Goal: Information Seeking & Learning: Learn about a topic

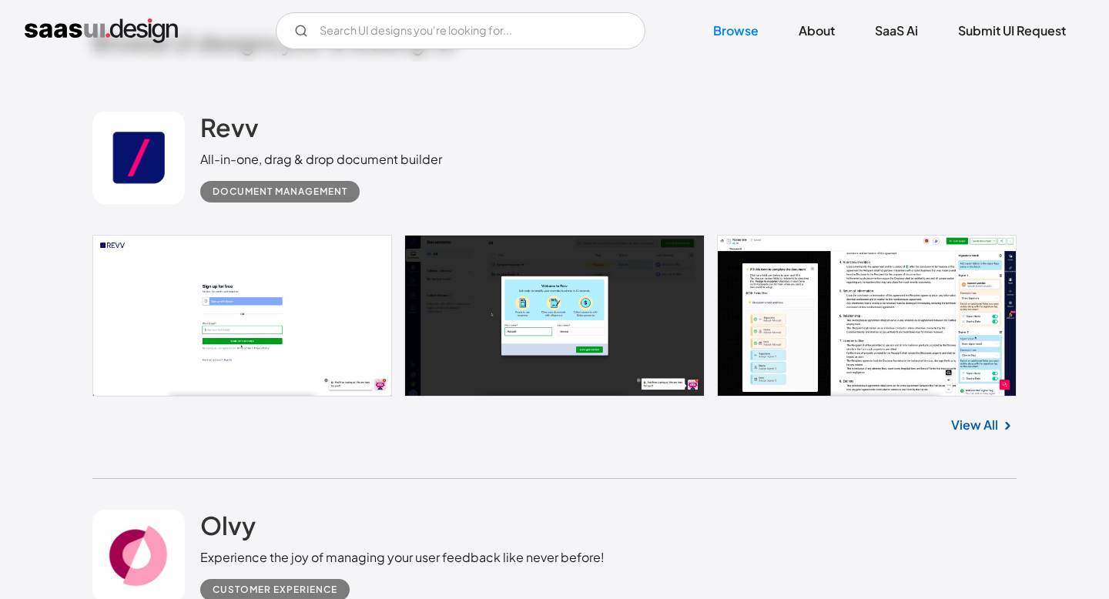
scroll to position [399, 0]
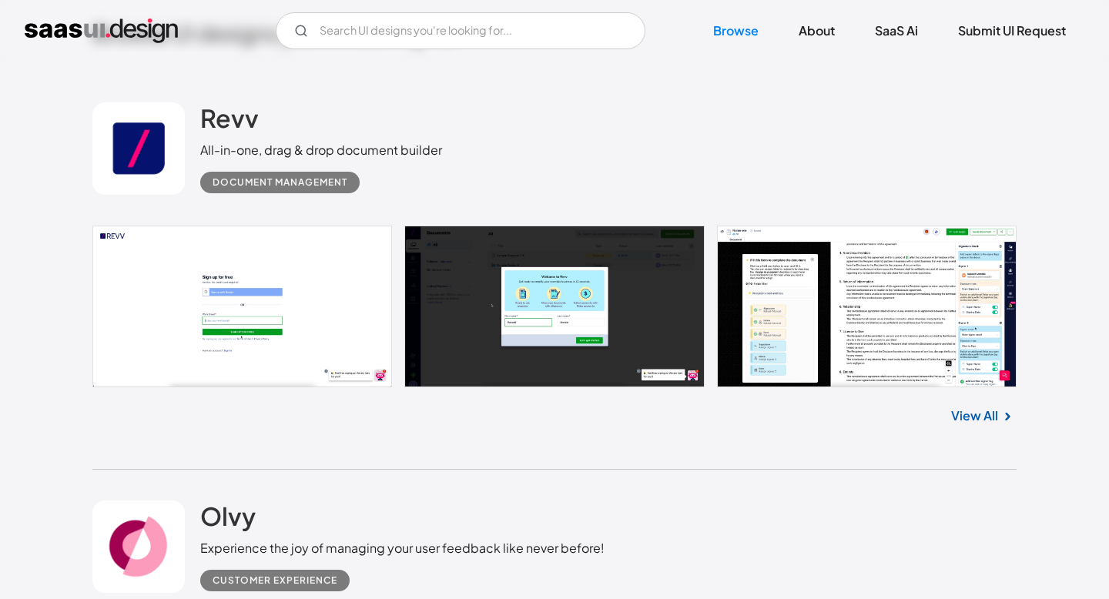
click at [969, 420] on link "View All" at bounding box center [974, 416] width 47 height 18
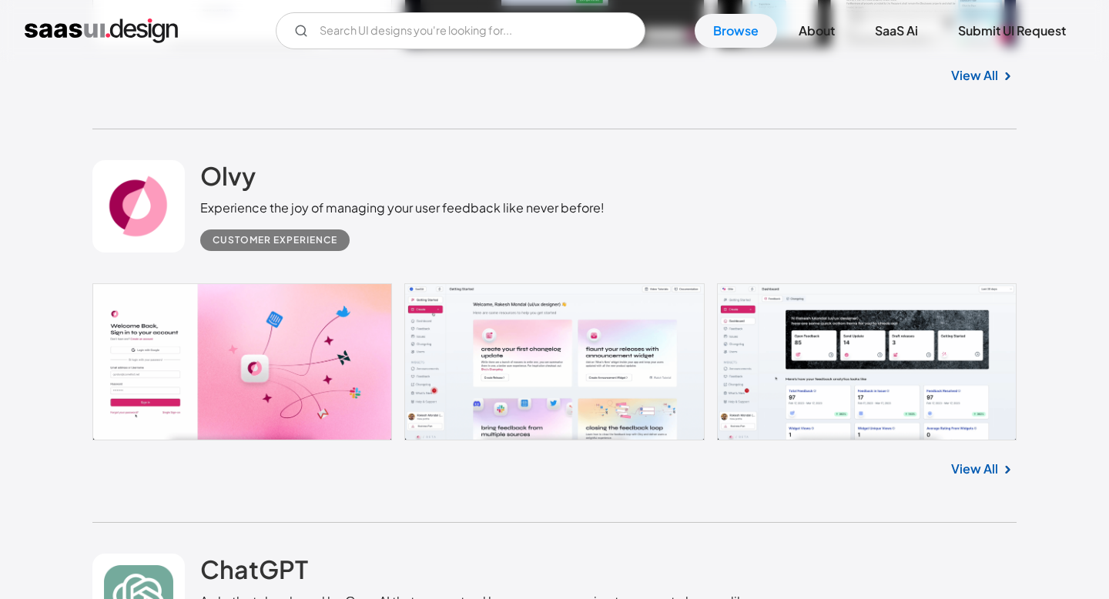
scroll to position [767, 0]
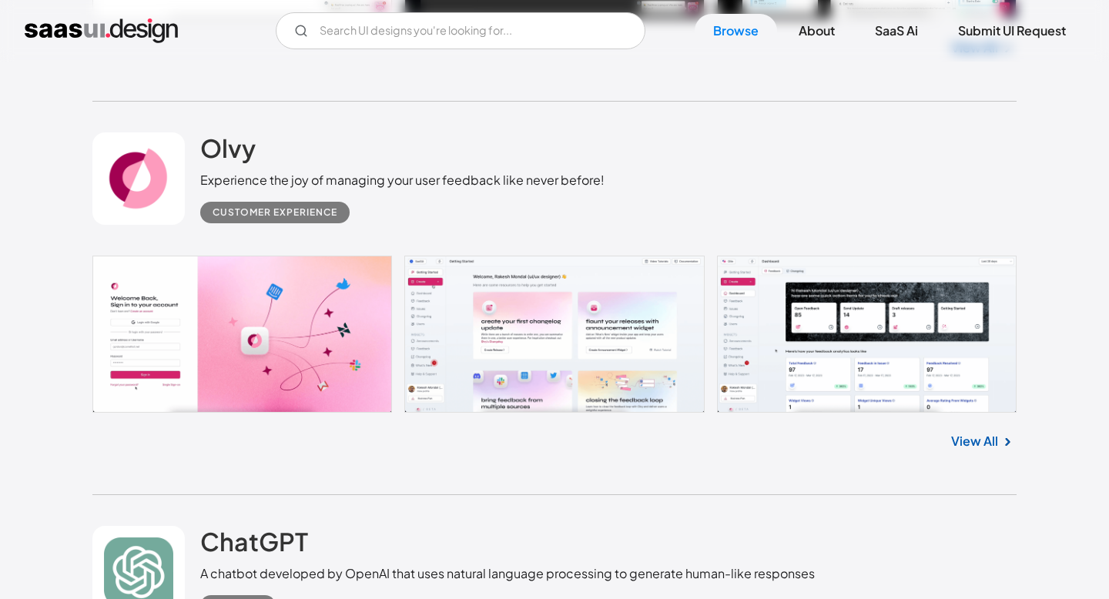
click at [990, 443] on link "View All" at bounding box center [974, 441] width 47 height 18
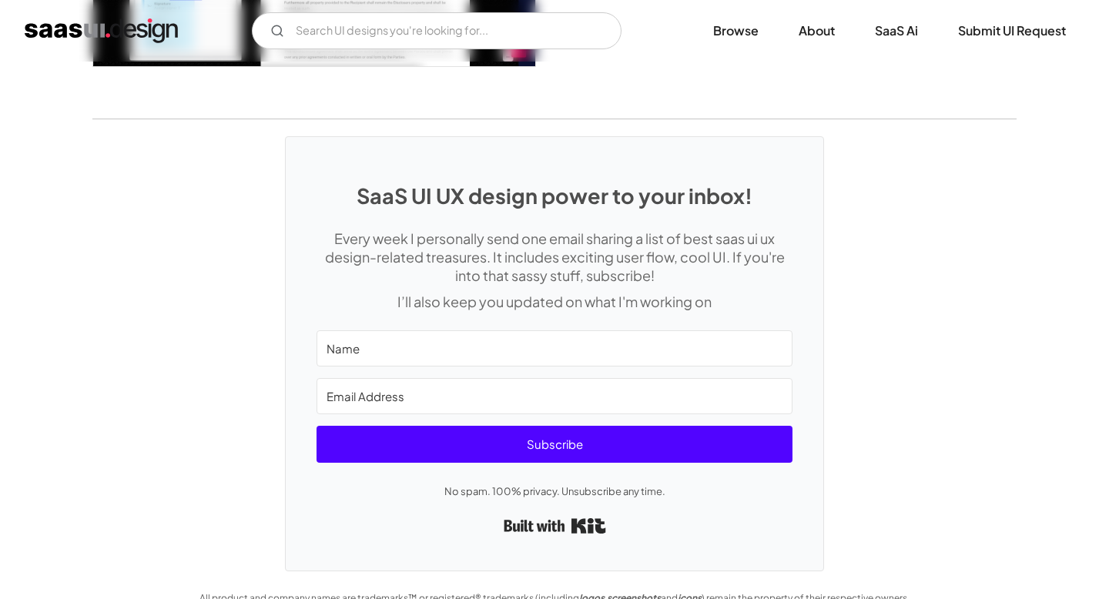
scroll to position [2953, 0]
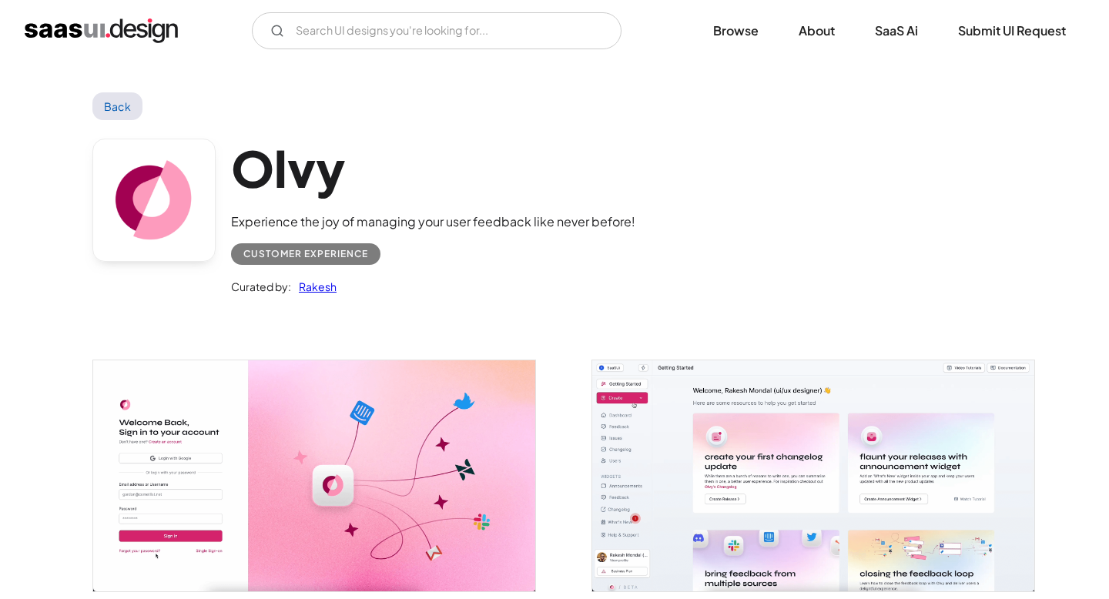
click at [108, 104] on link "Back" at bounding box center [117, 106] width 50 height 28
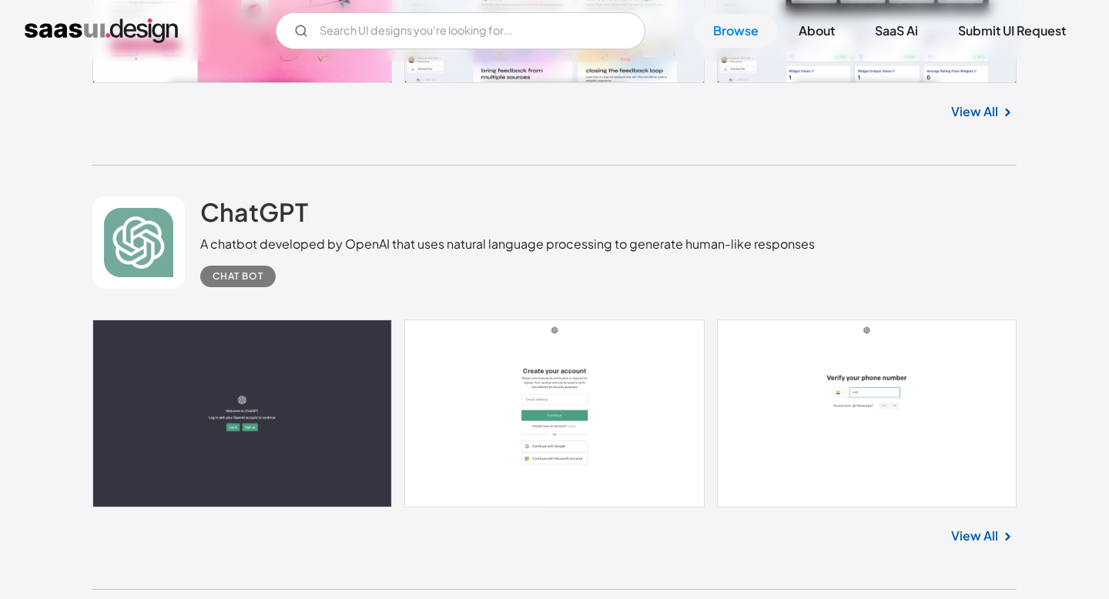
scroll to position [1112, 0]
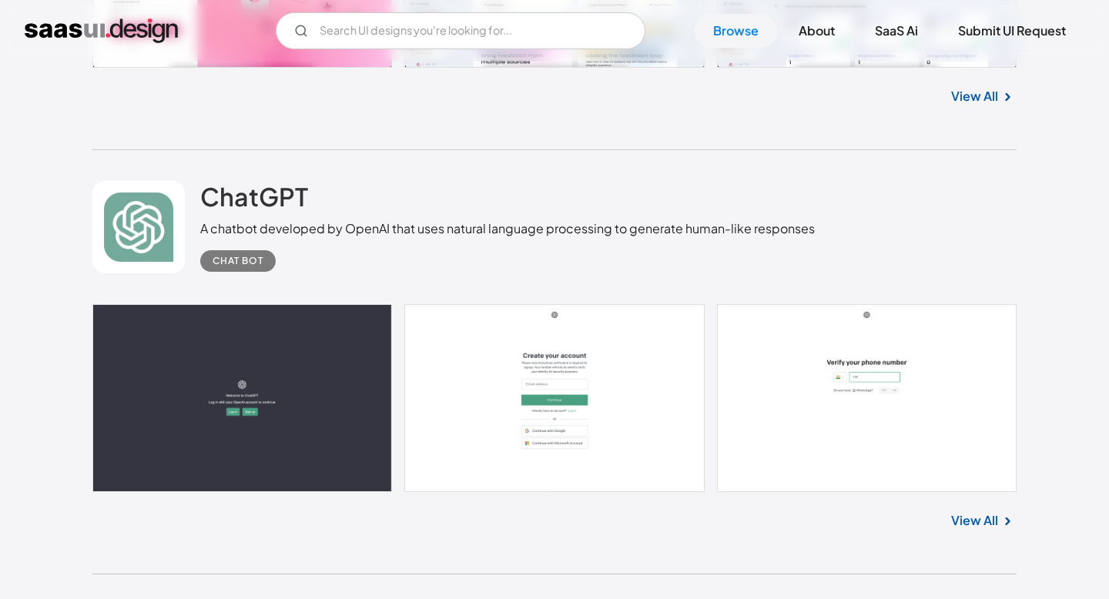
click at [979, 520] on link "View All" at bounding box center [974, 520] width 47 height 18
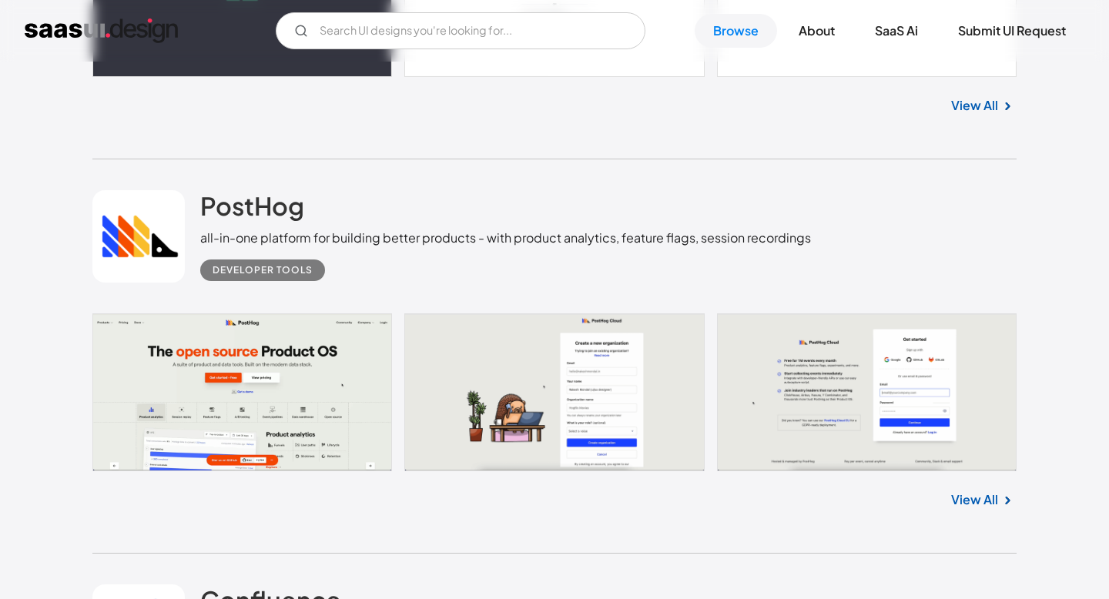
scroll to position [1520, 0]
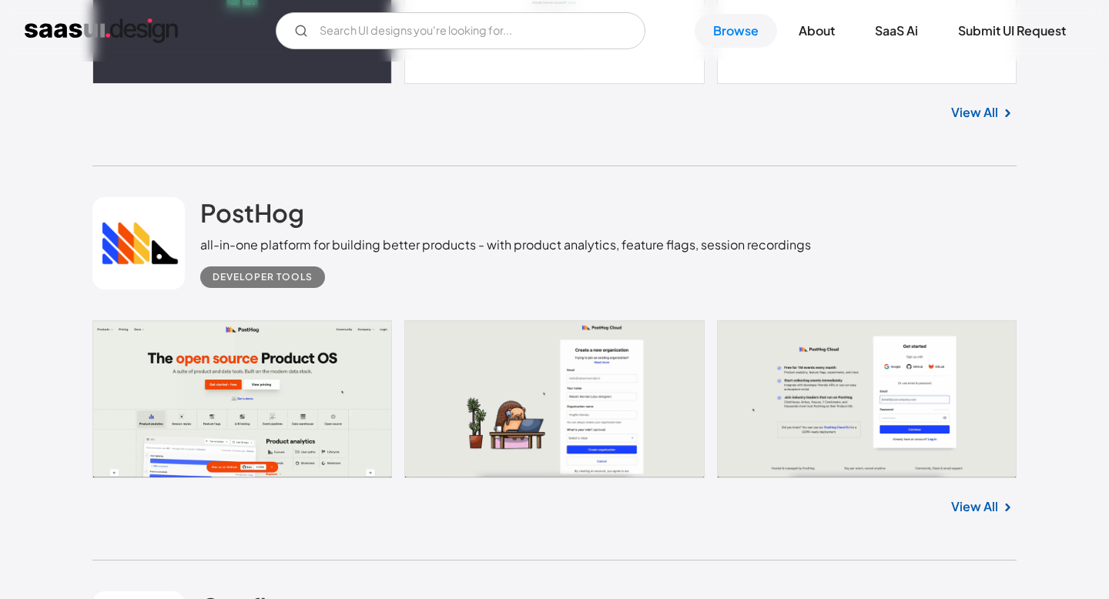
click at [993, 504] on link "View All" at bounding box center [974, 506] width 47 height 18
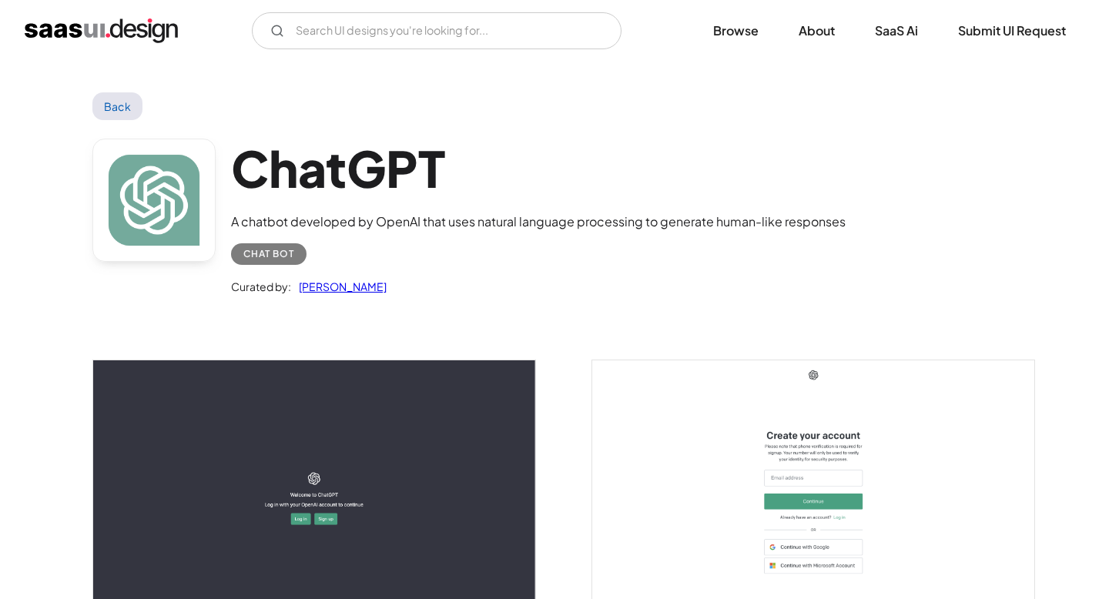
click at [117, 92] on link "Back" at bounding box center [117, 106] width 50 height 28
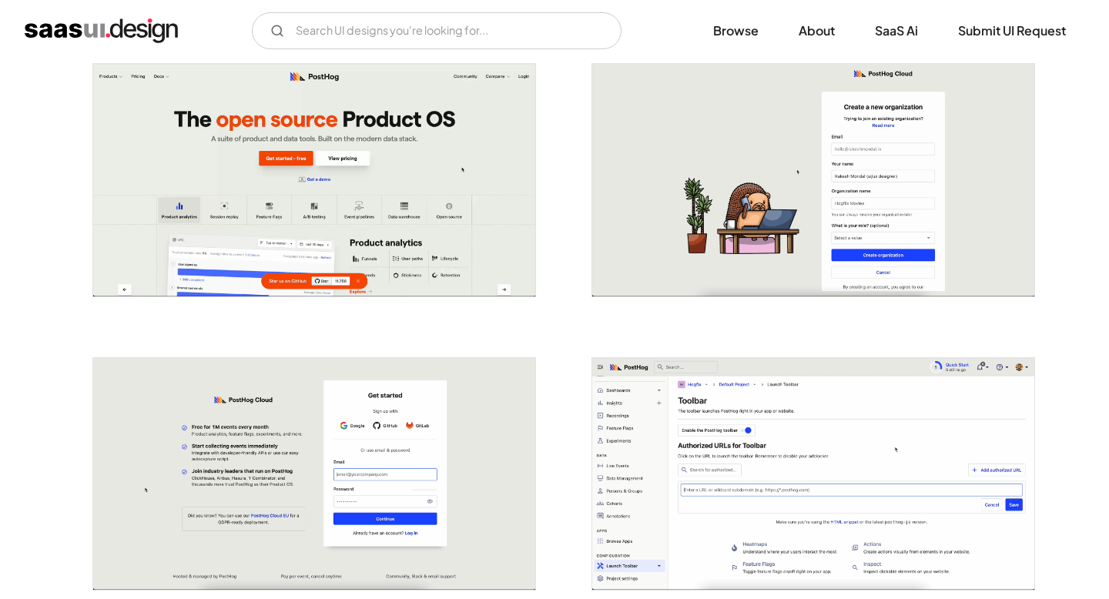
scroll to position [293, 0]
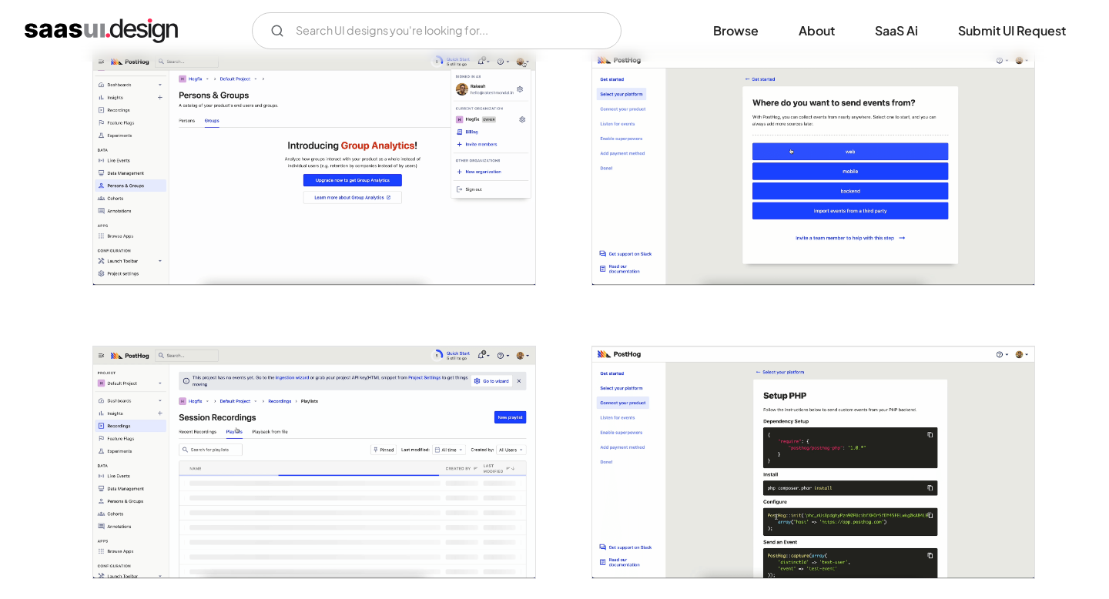
scroll to position [3112, 0]
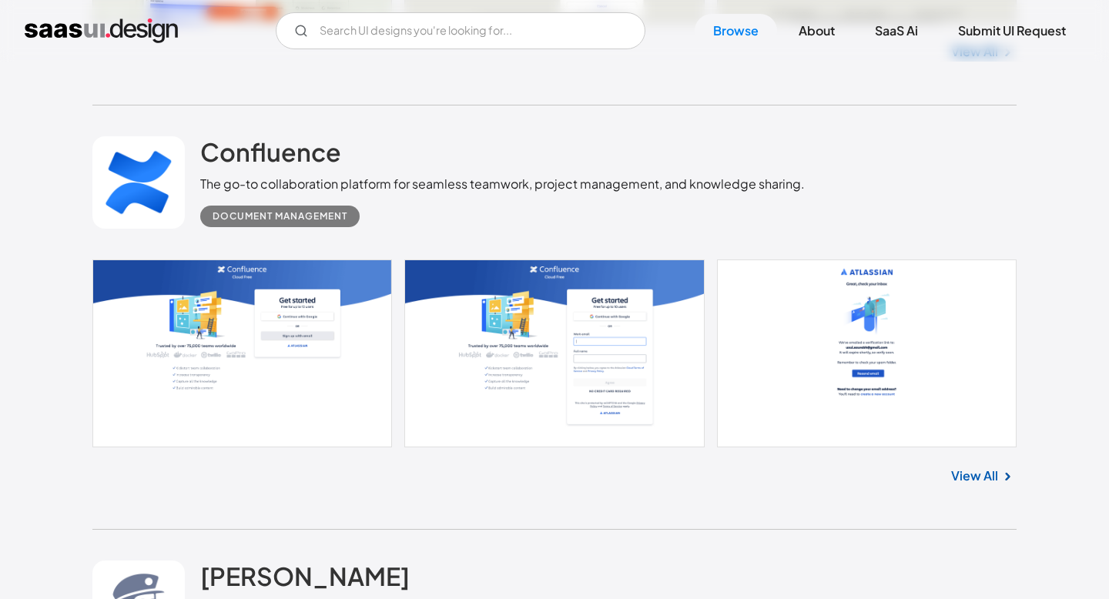
scroll to position [1974, 0]
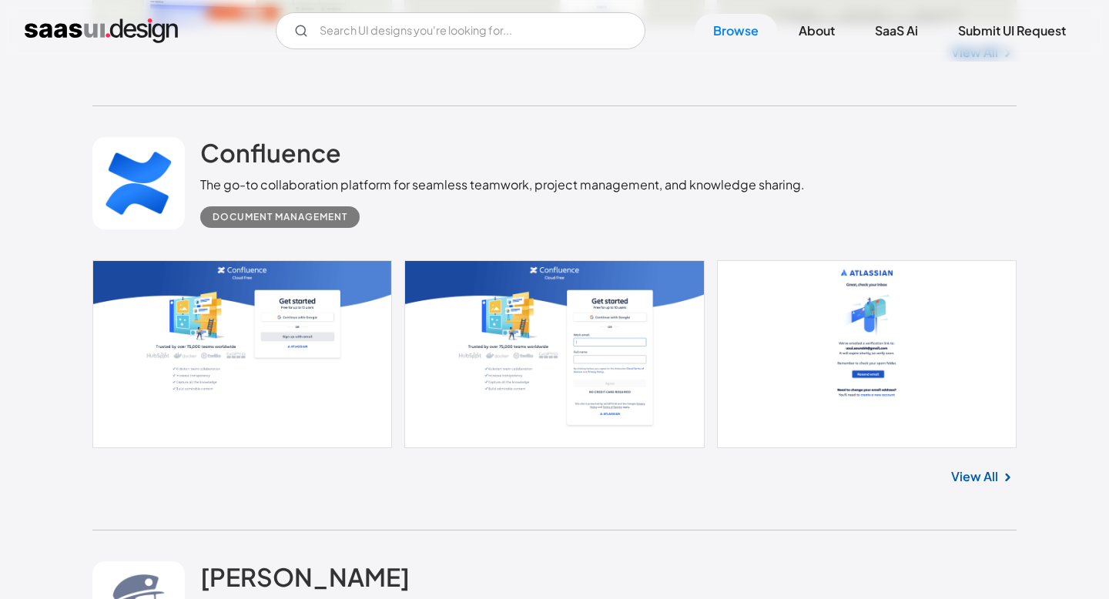
click at [984, 470] on link "View All" at bounding box center [974, 476] width 47 height 18
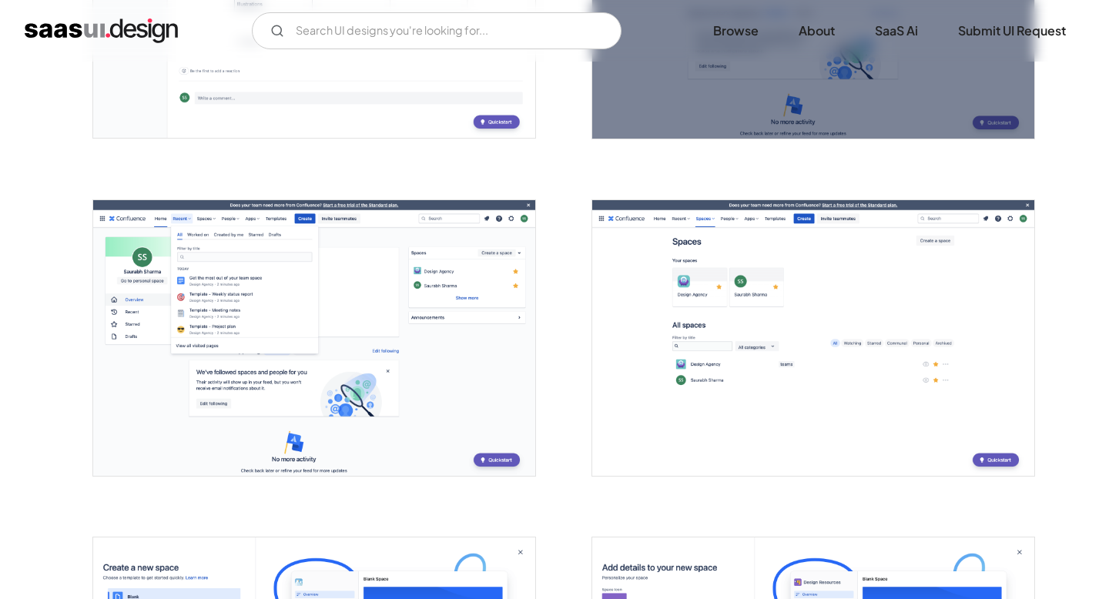
scroll to position [2528, 0]
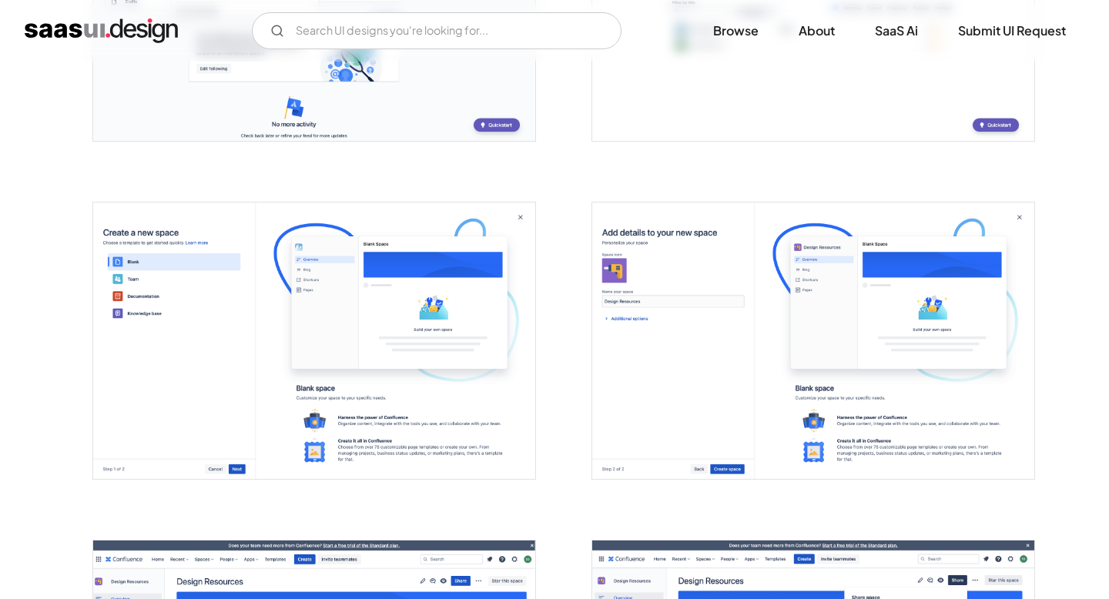
scroll to position [2857, 0]
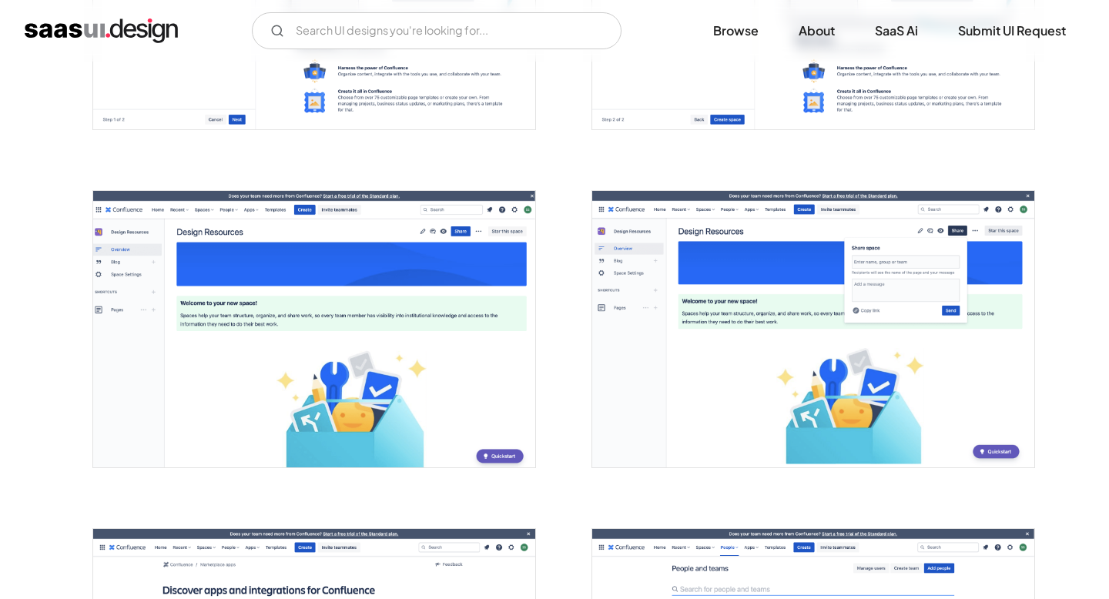
scroll to position [3212, 0]
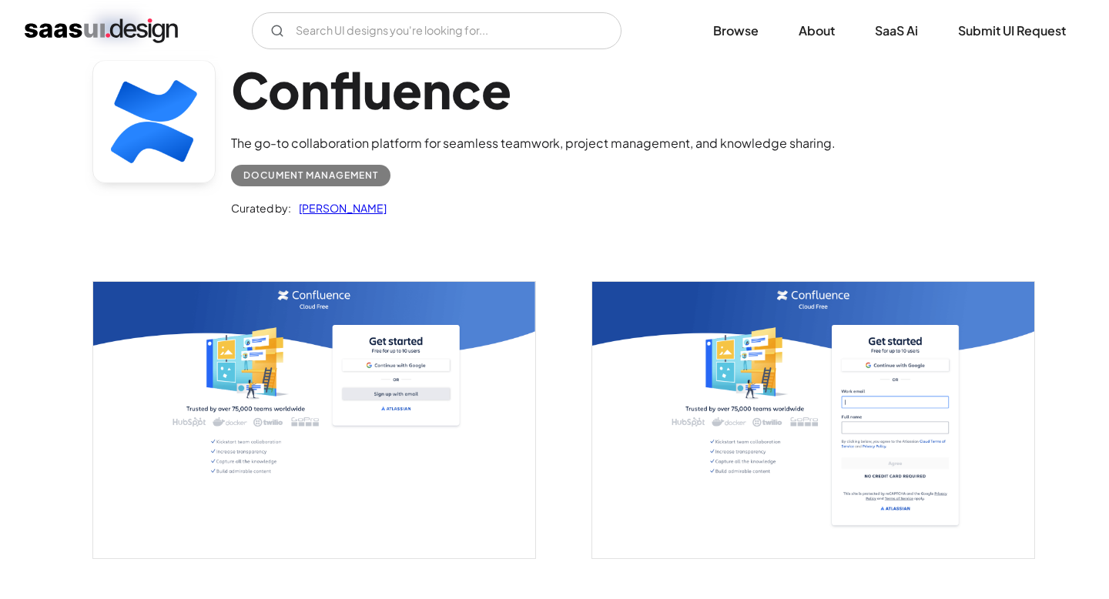
scroll to position [0, 0]
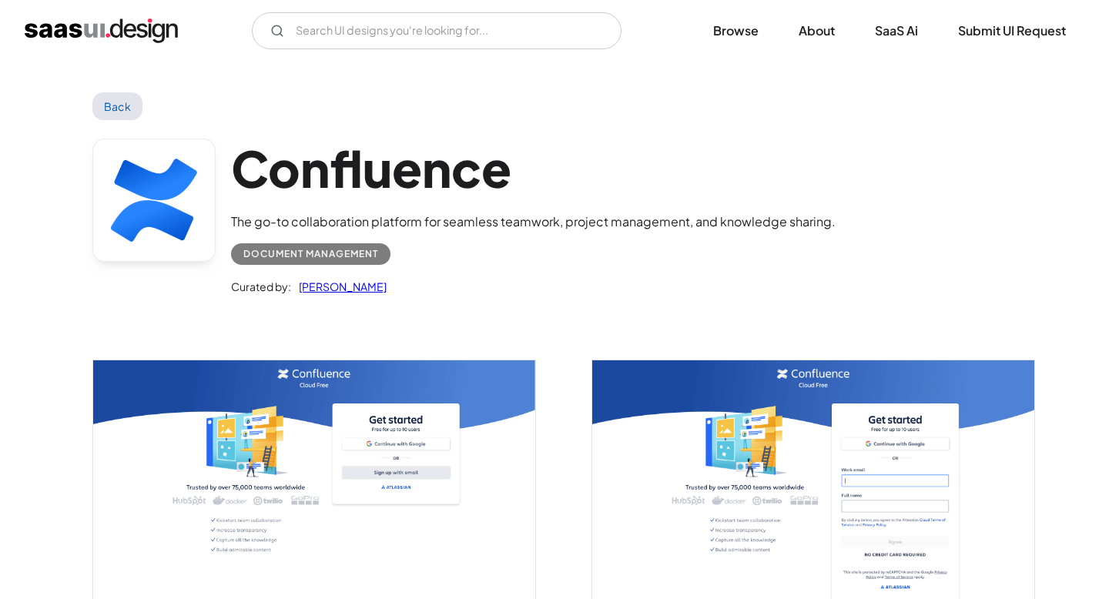
click at [119, 95] on link "Back" at bounding box center [117, 106] width 50 height 28
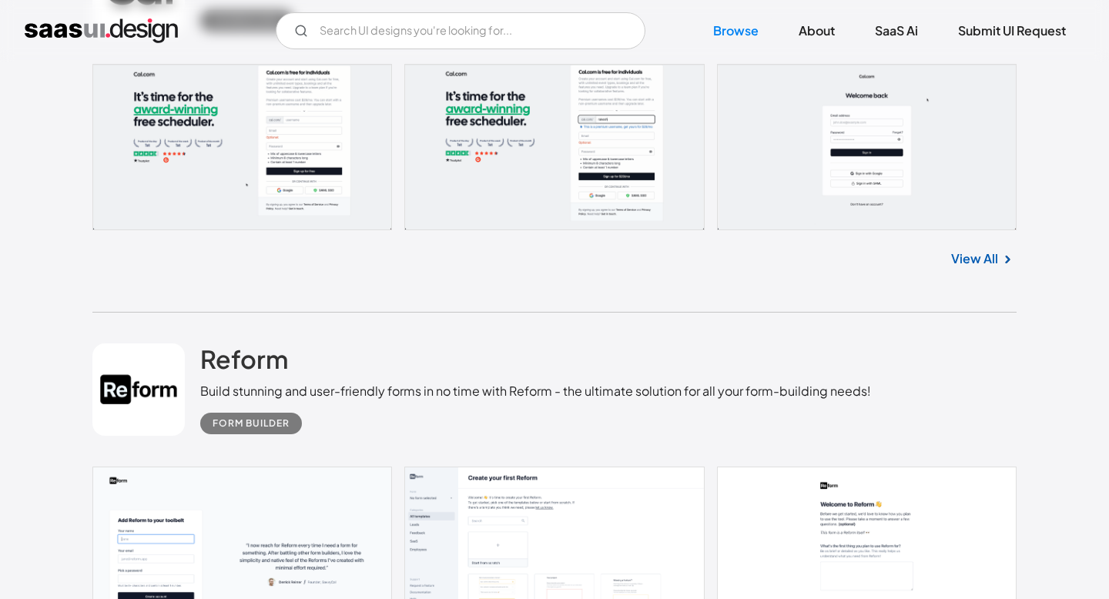
scroll to position [40207, 0]
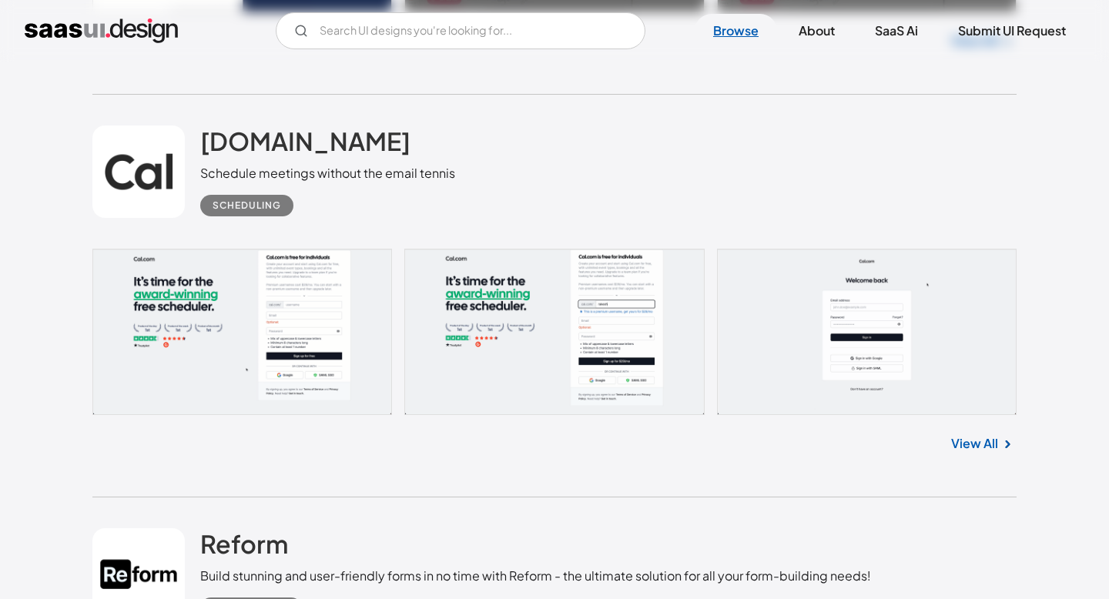
click at [728, 32] on link "Browse" at bounding box center [735, 31] width 82 height 34
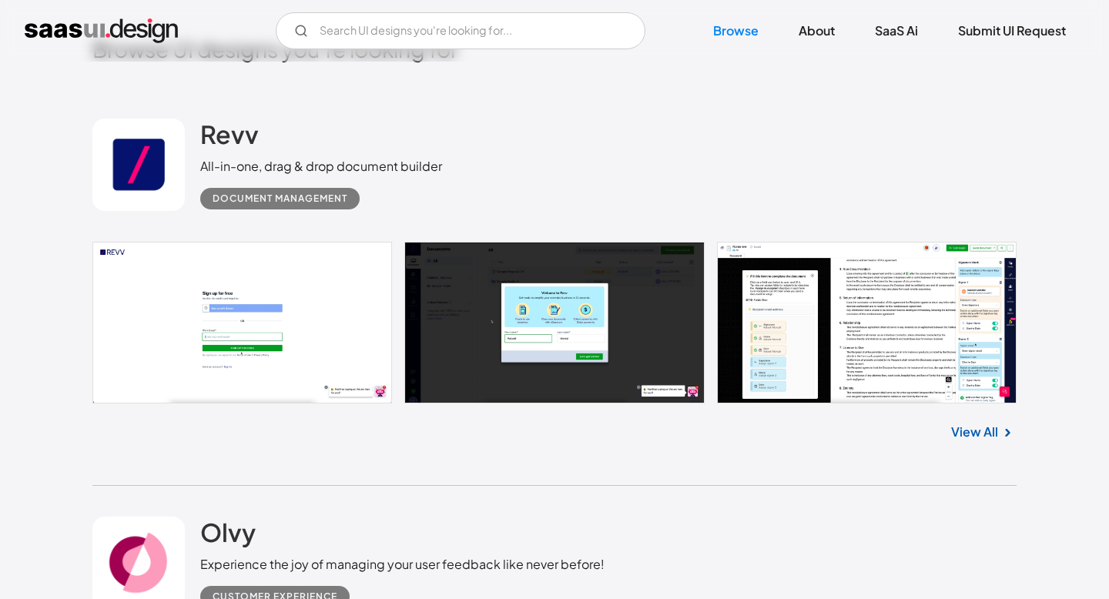
scroll to position [384, 0]
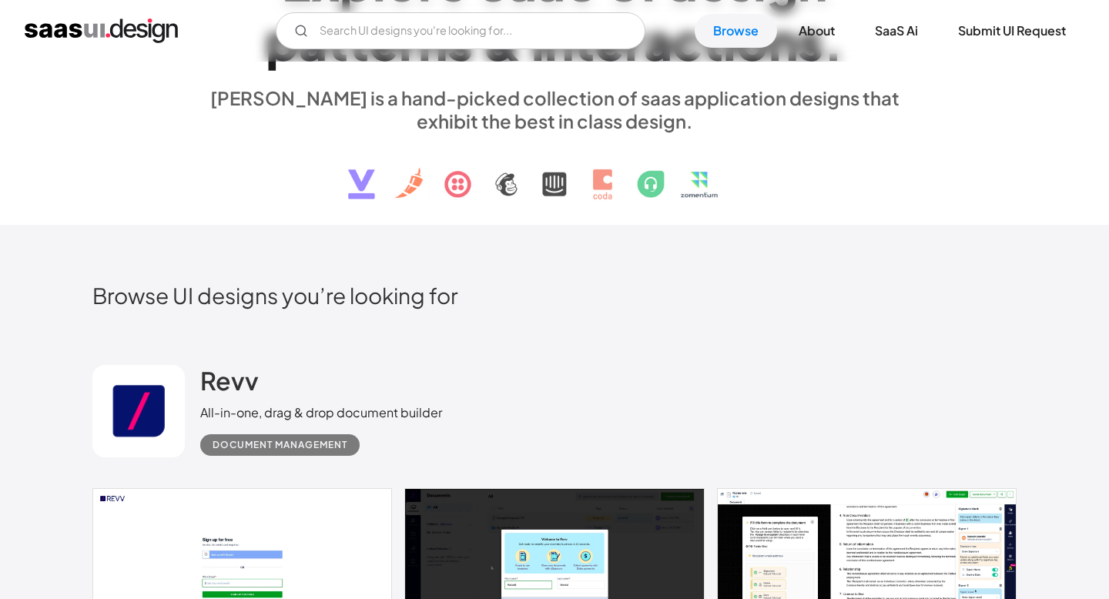
scroll to position [0, 0]
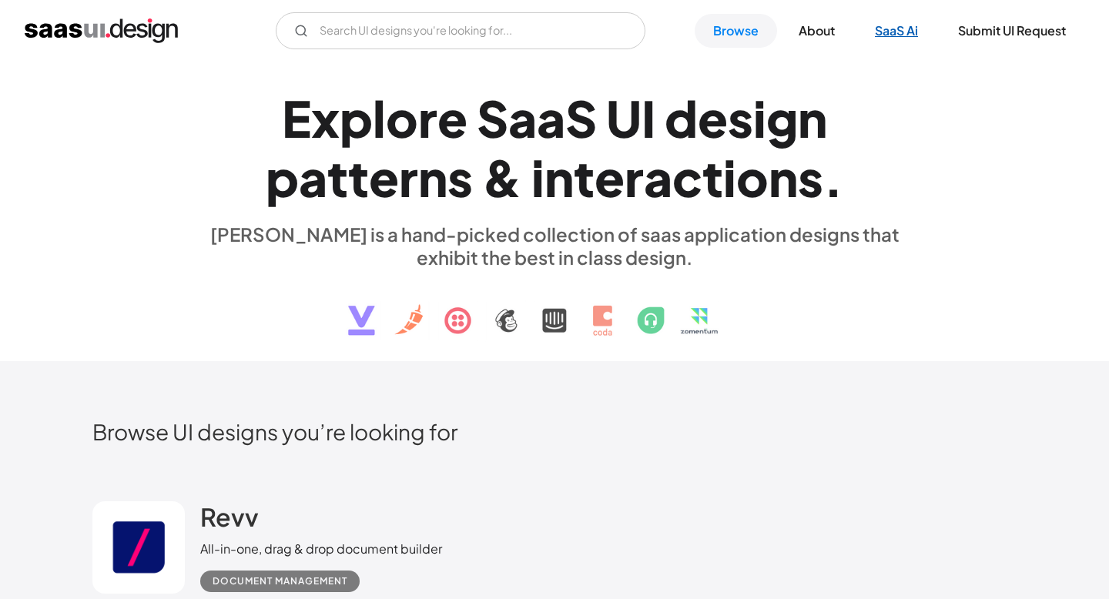
click at [905, 28] on link "SaaS Ai" at bounding box center [896, 31] width 80 height 34
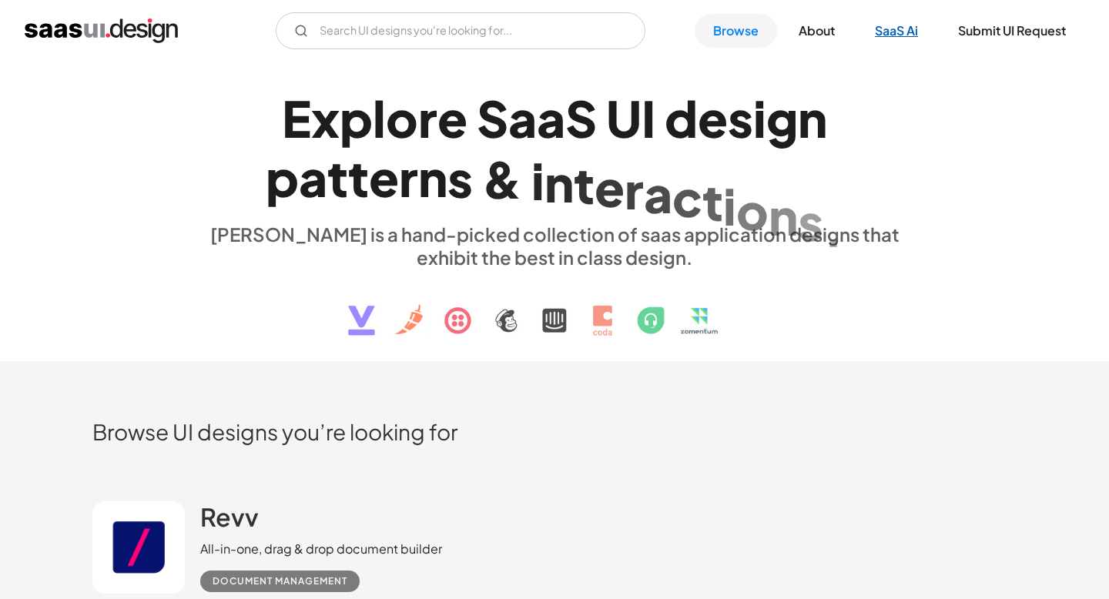
click at [882, 38] on link "SaaS Ai" at bounding box center [896, 31] width 80 height 34
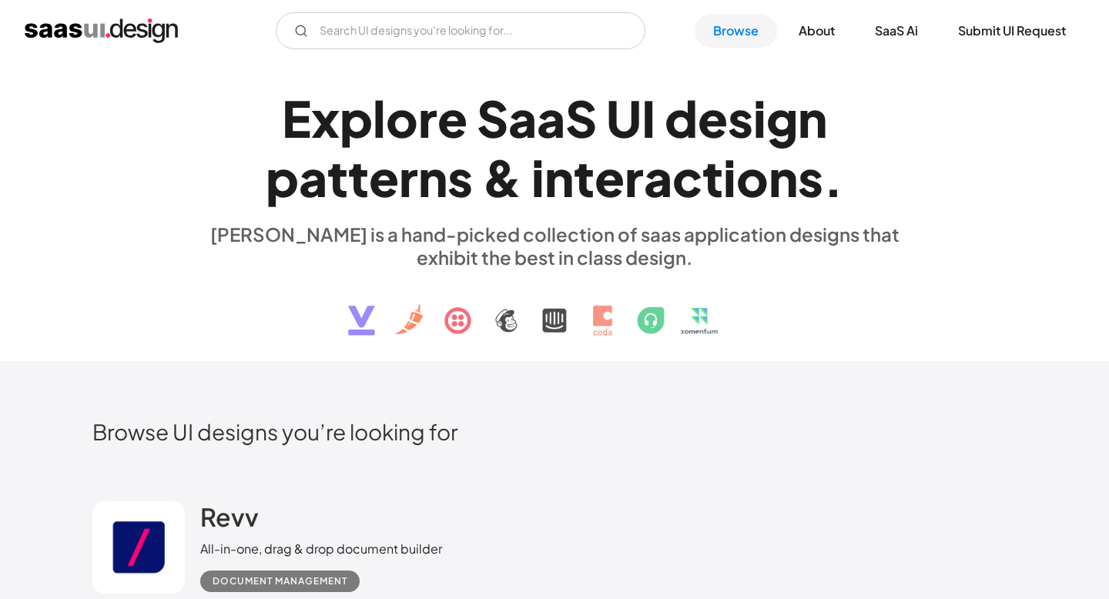
click at [551, 316] on img at bounding box center [554, 309] width 467 height 80
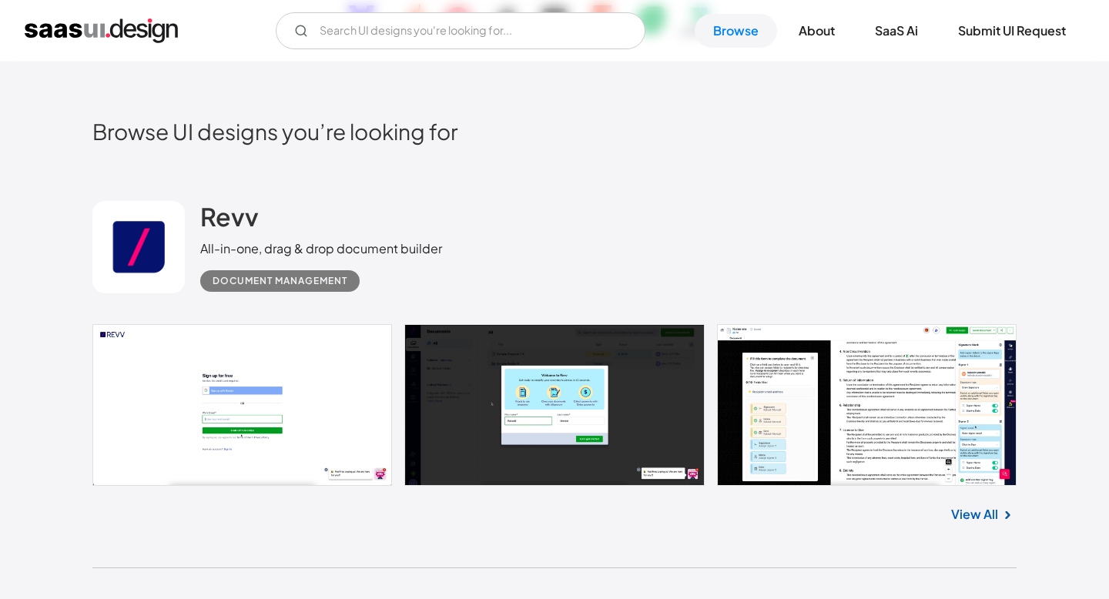
scroll to position [302, 0]
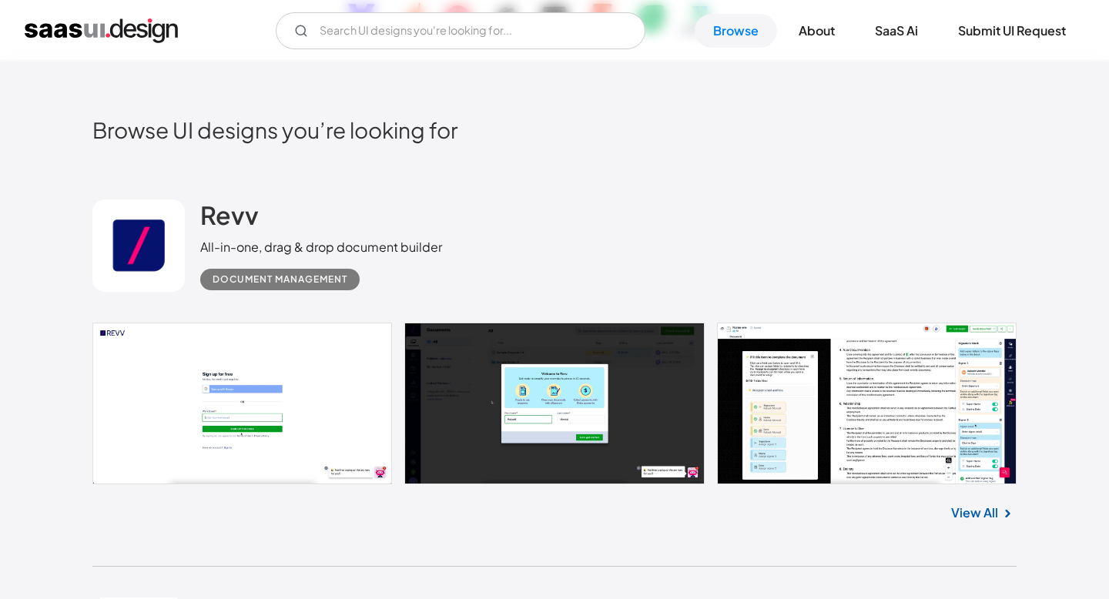
click at [551, 310] on div "Revv All-in-one, drag & drop document builder Document Management" at bounding box center [554, 246] width 924 height 154
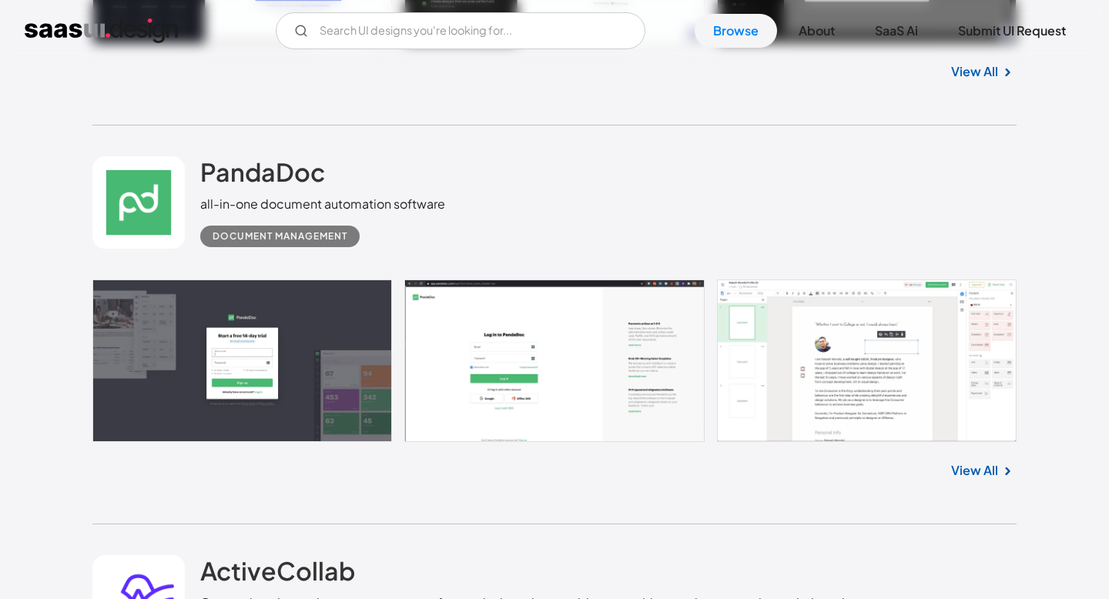
scroll to position [5195, 0]
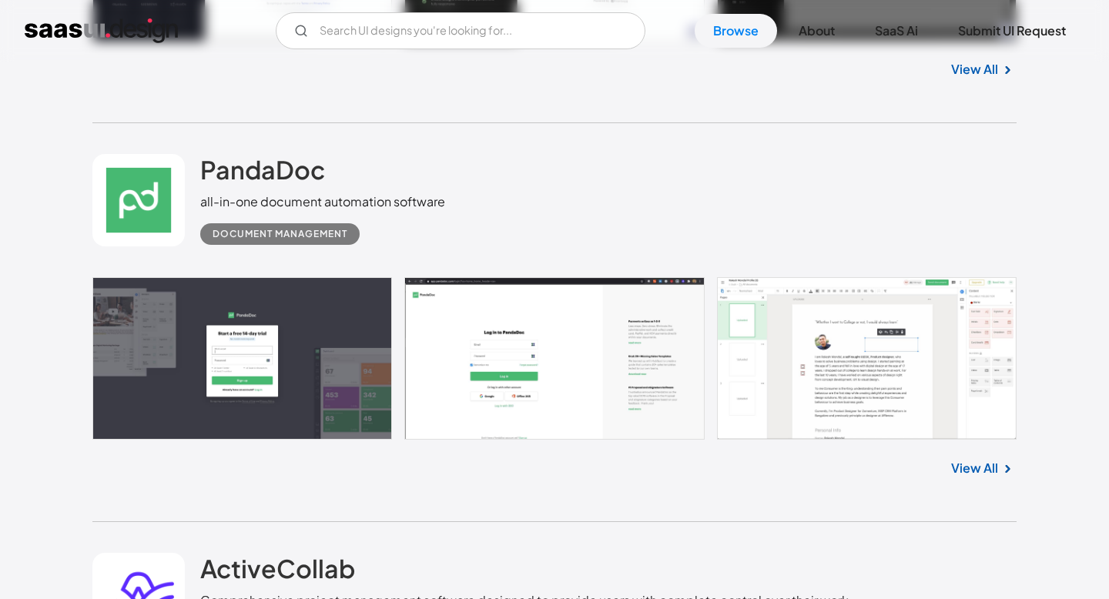
click at [965, 474] on link "View All" at bounding box center [974, 468] width 47 height 18
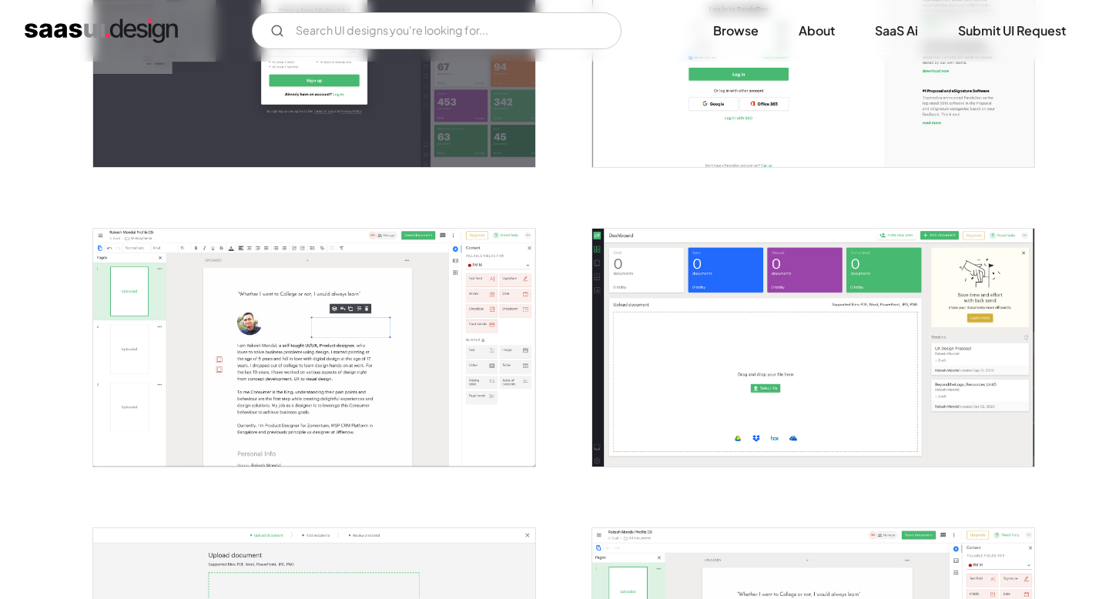
scroll to position [458, 0]
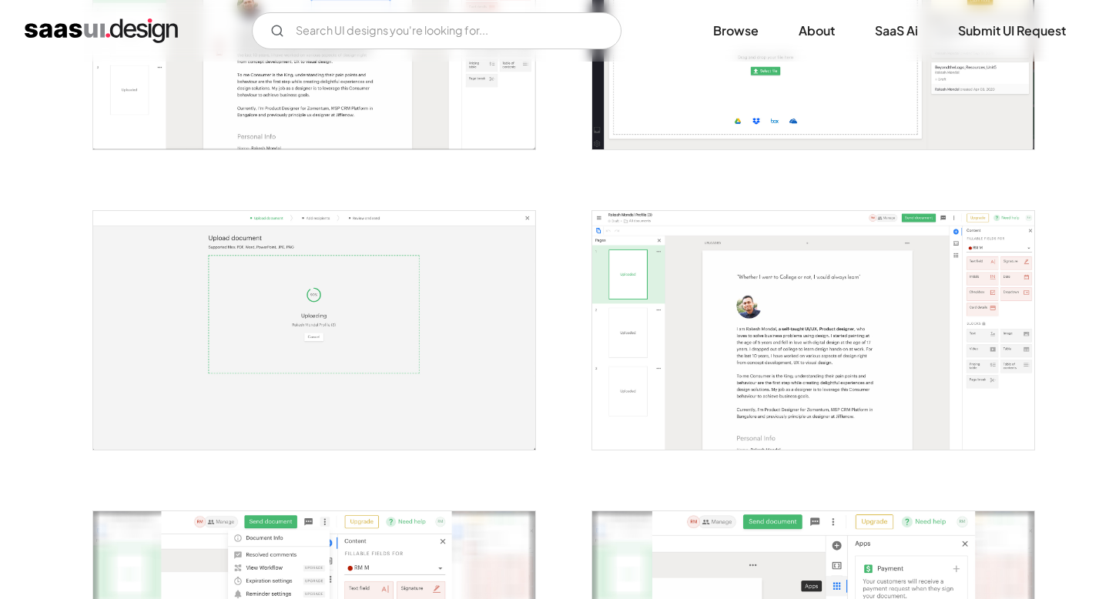
scroll to position [750, 0]
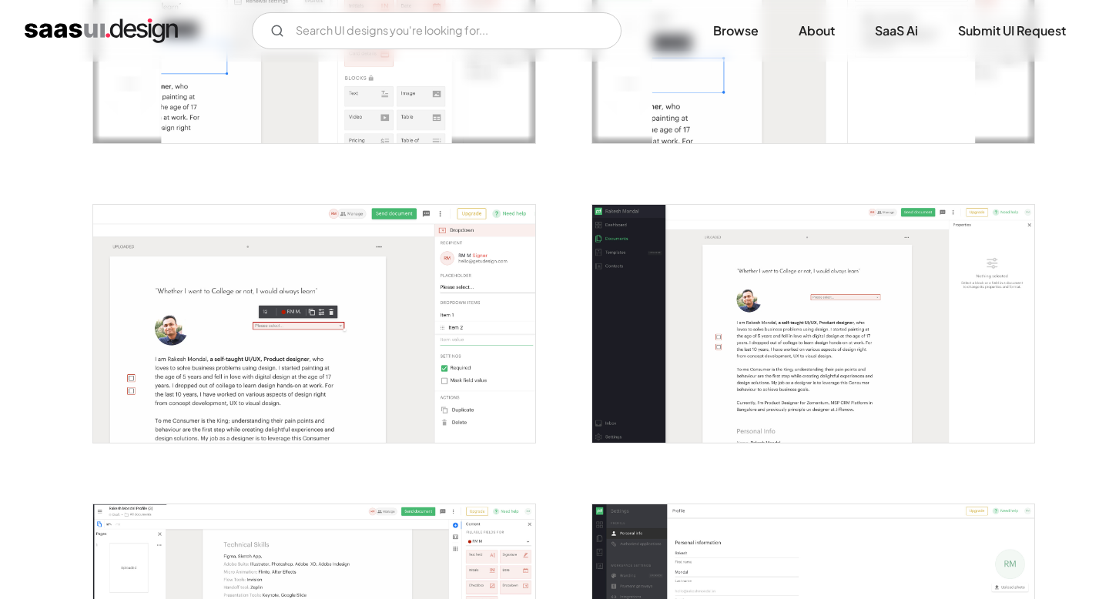
scroll to position [1348, 0]
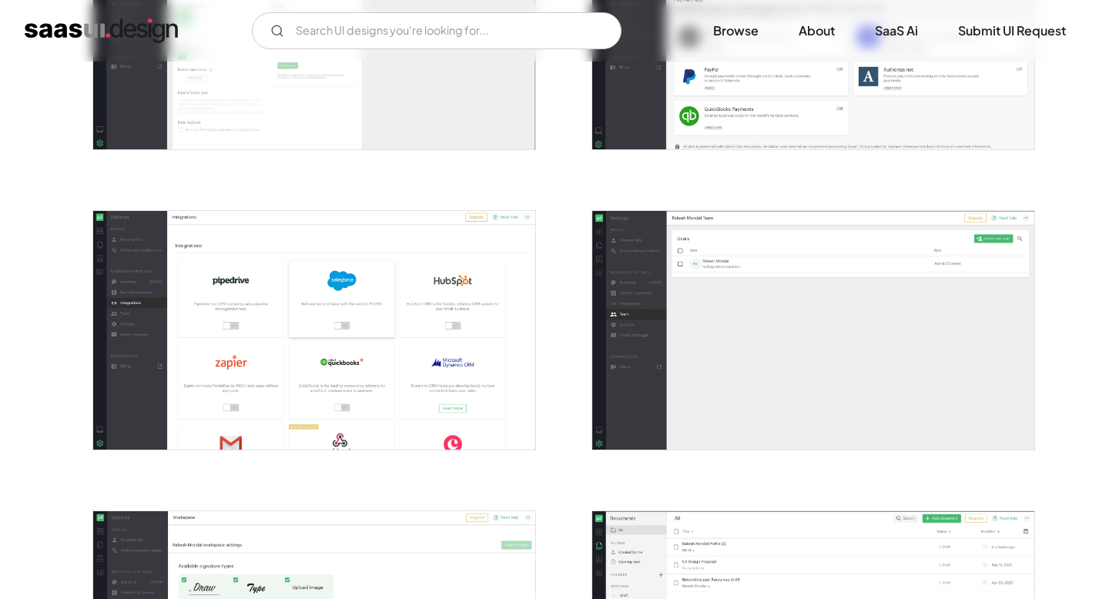
scroll to position [2253, 0]
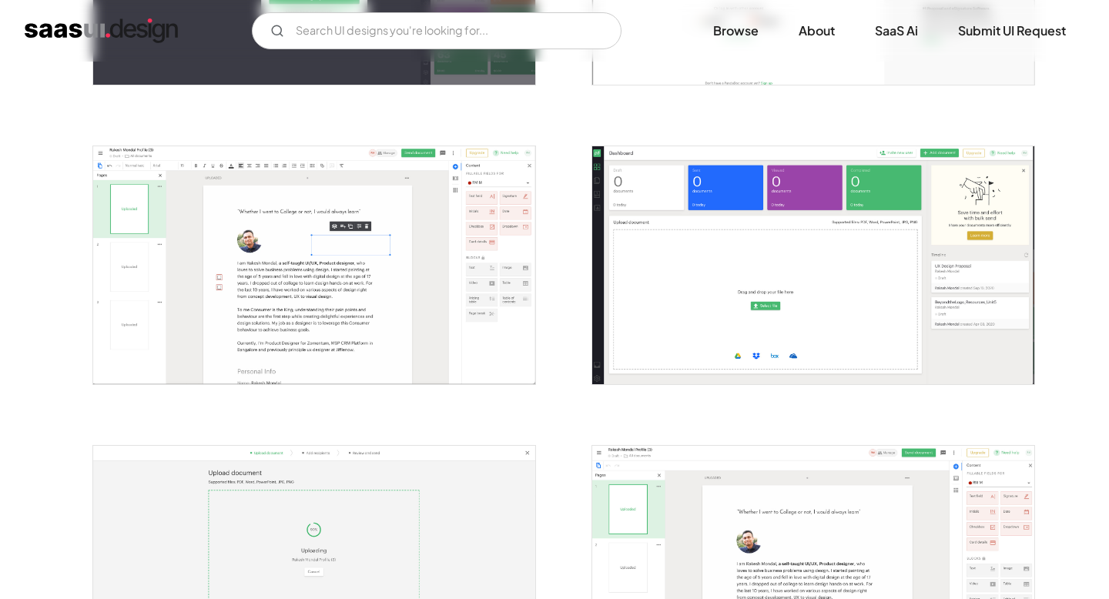
scroll to position [0, 0]
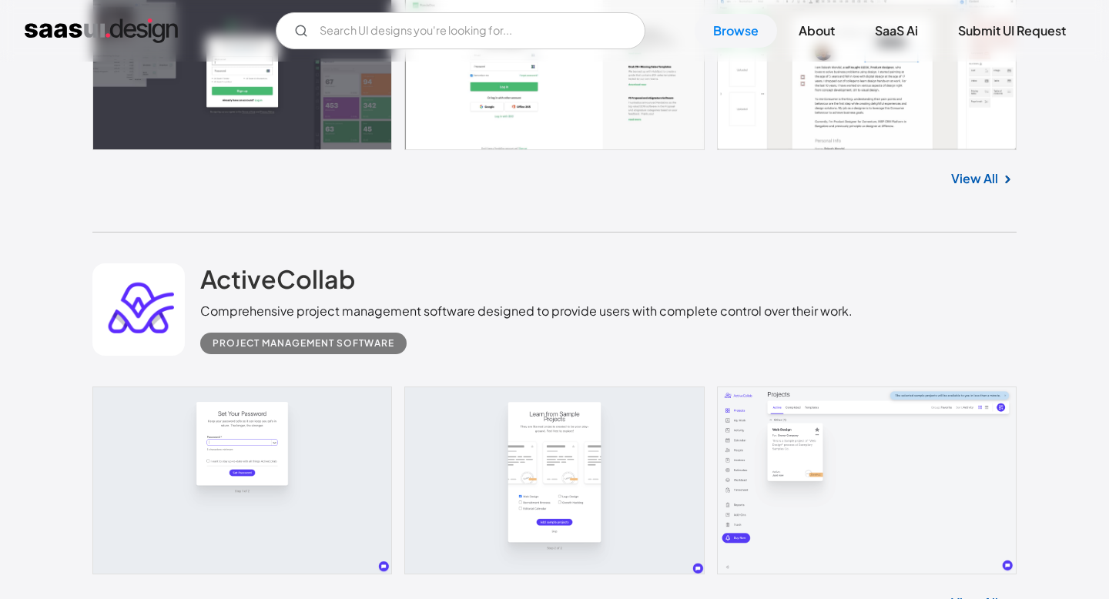
scroll to position [5486, 0]
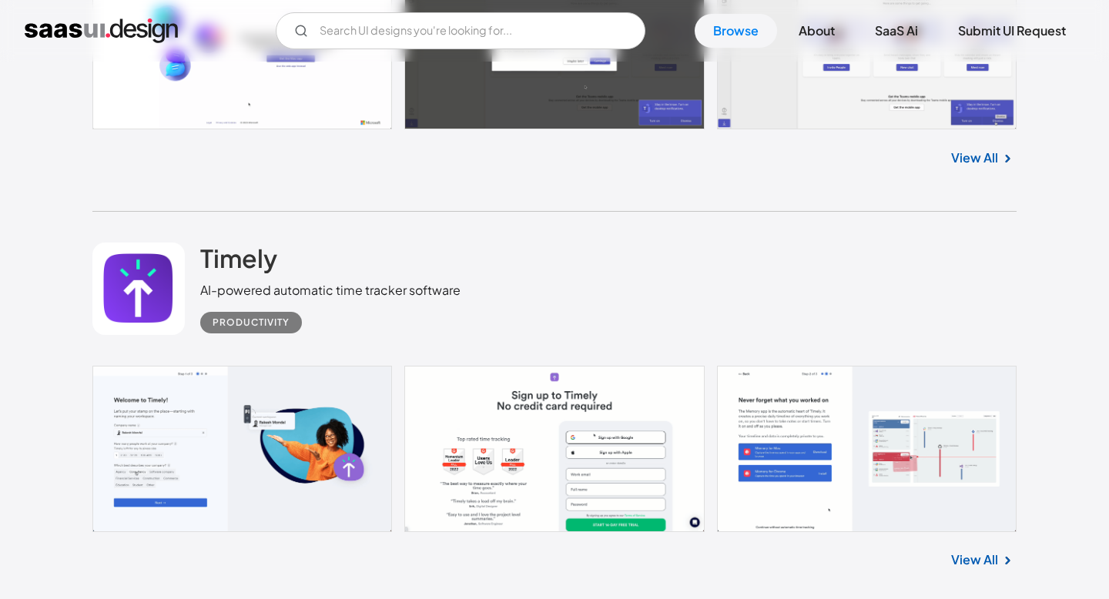
scroll to position [7525, 0]
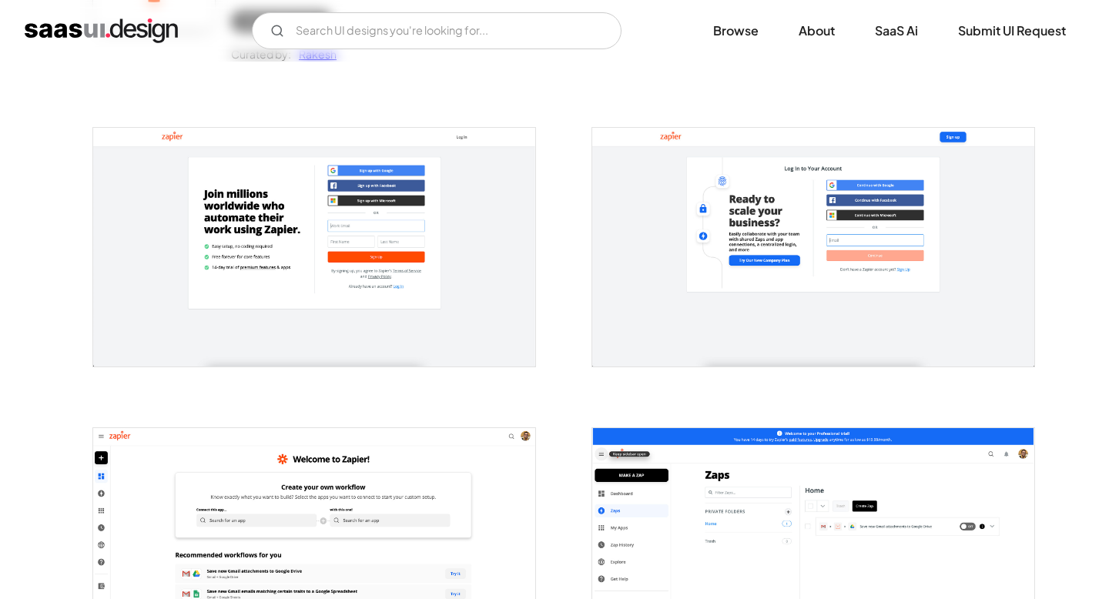
scroll to position [236, 0]
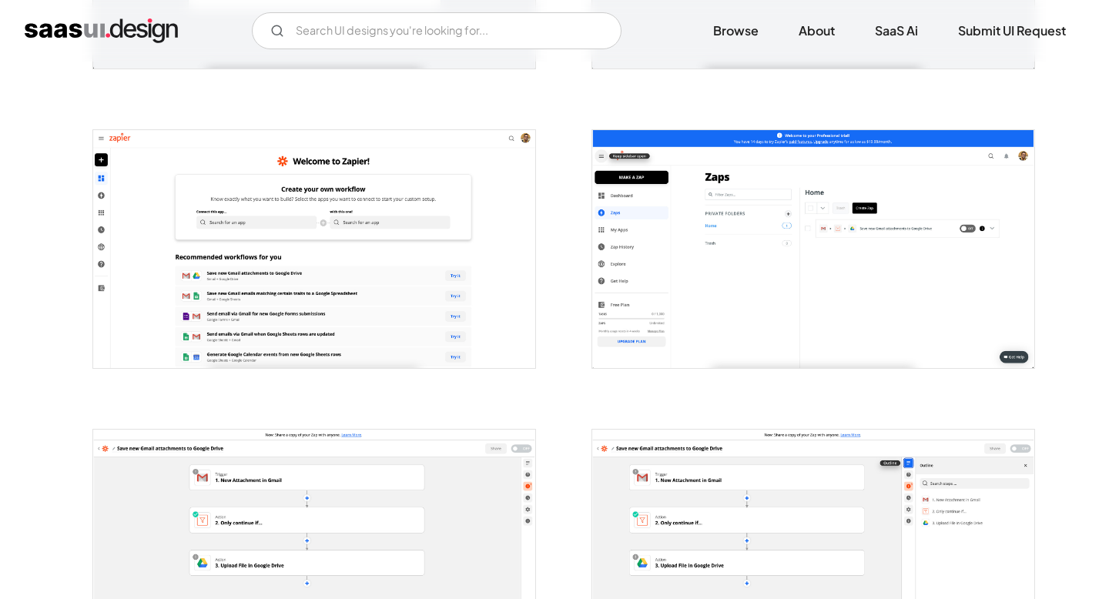
scroll to position [528, 0]
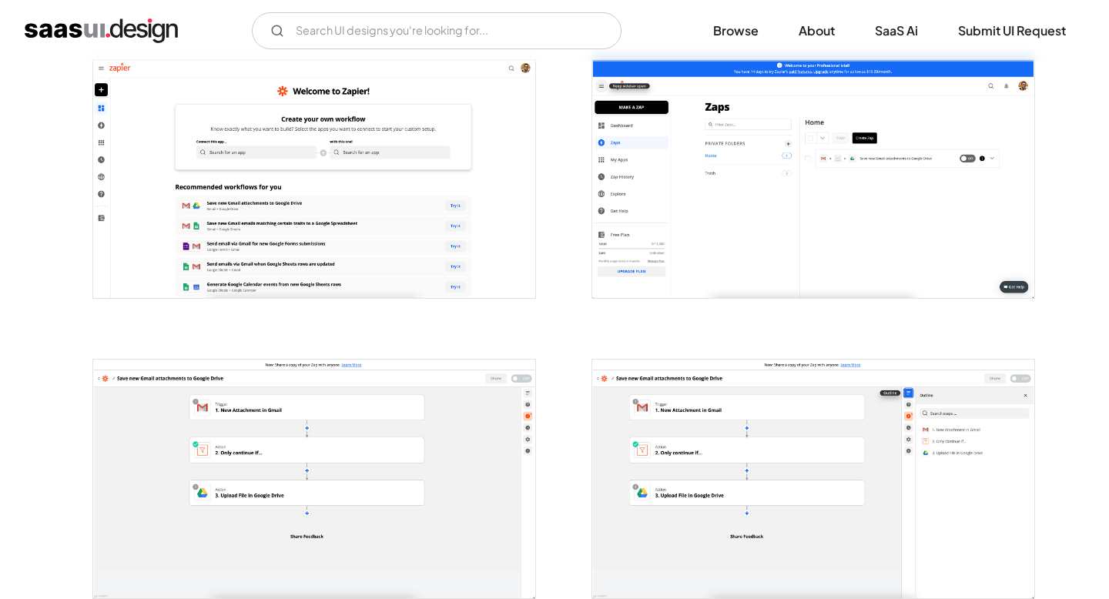
scroll to position [598, 0]
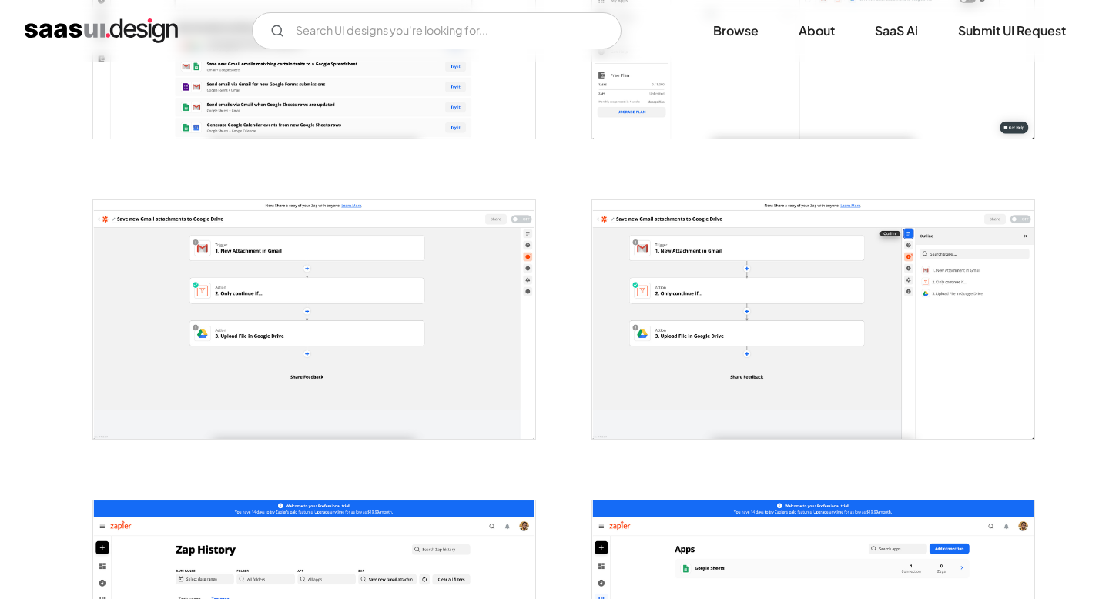
scroll to position [761, 0]
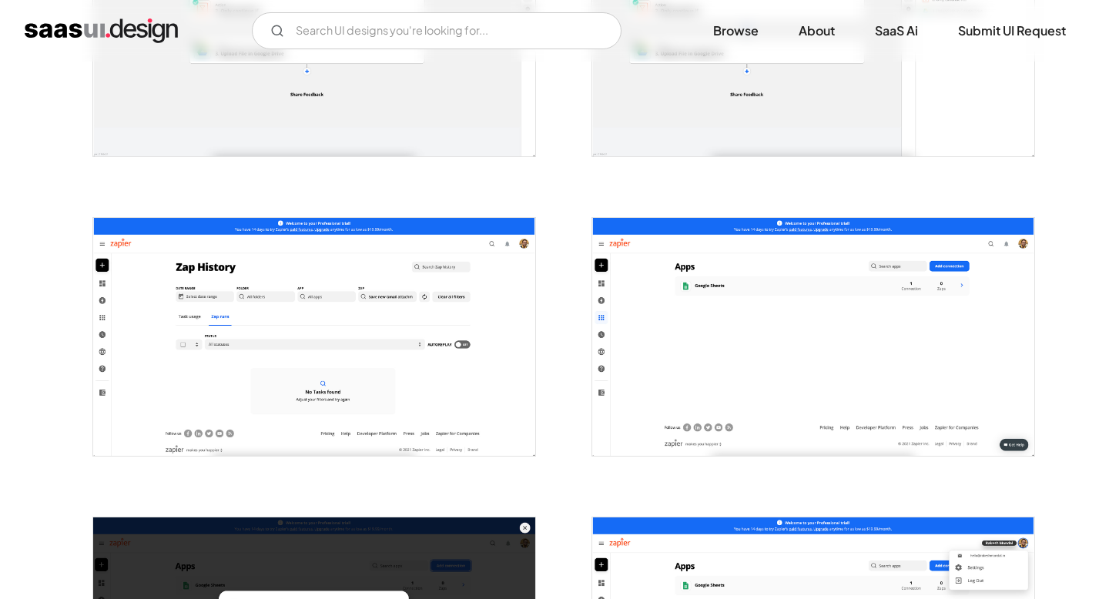
scroll to position [1044, 0]
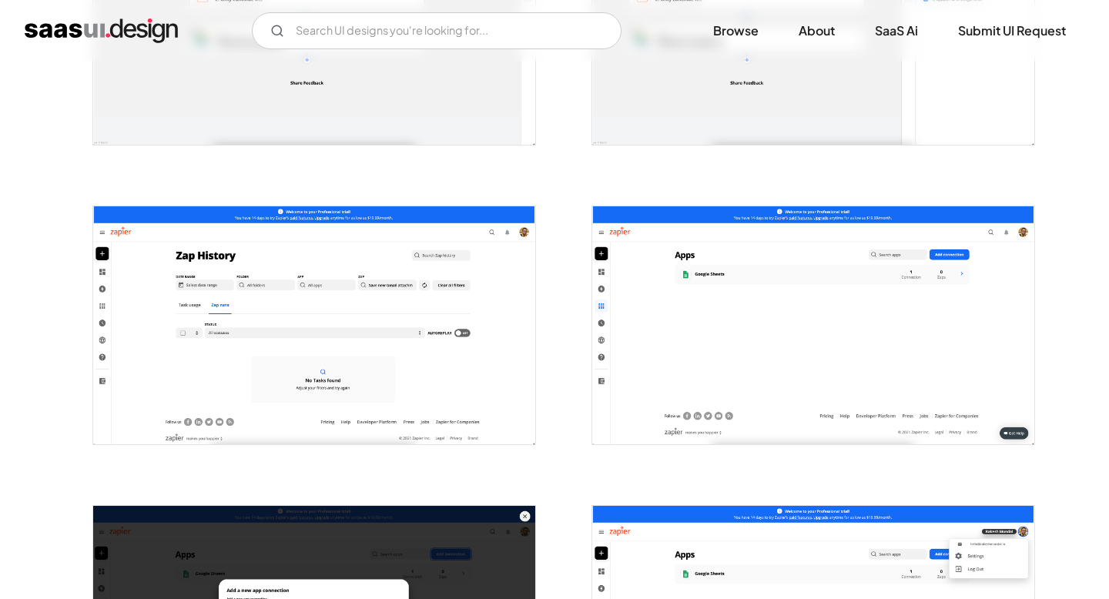
scroll to position [1056, 0]
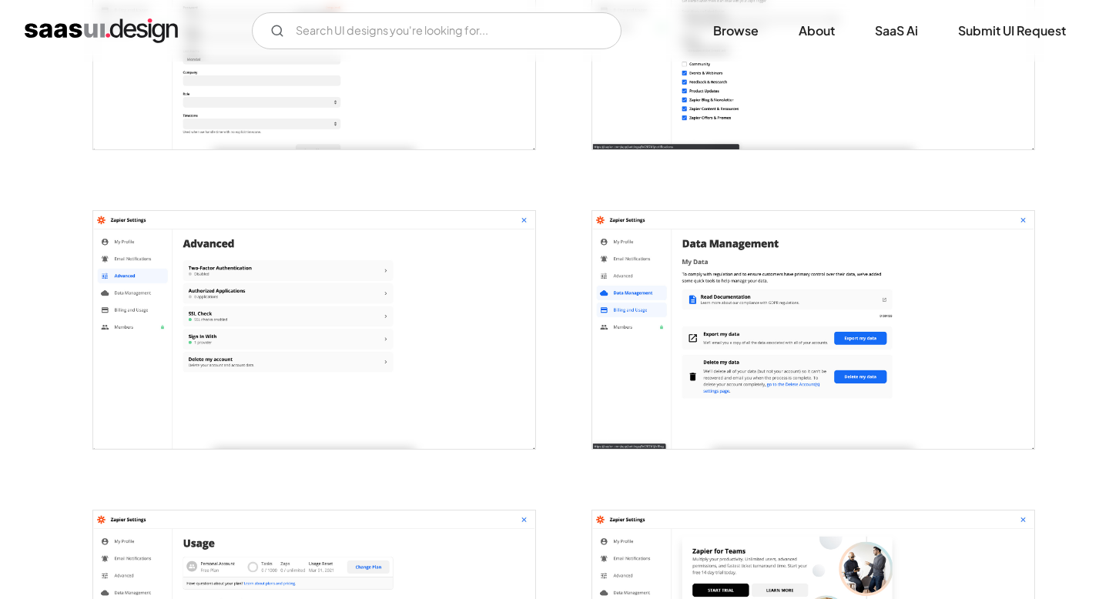
scroll to position [1949, 0]
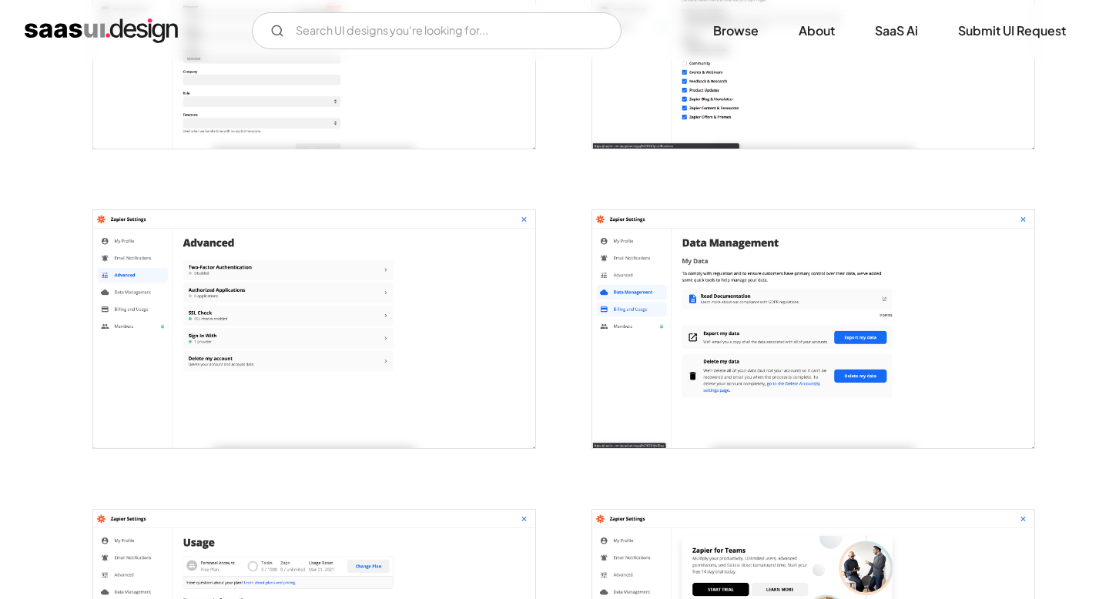
click at [467, 314] on img "open lightbox" at bounding box center [314, 329] width 442 height 238
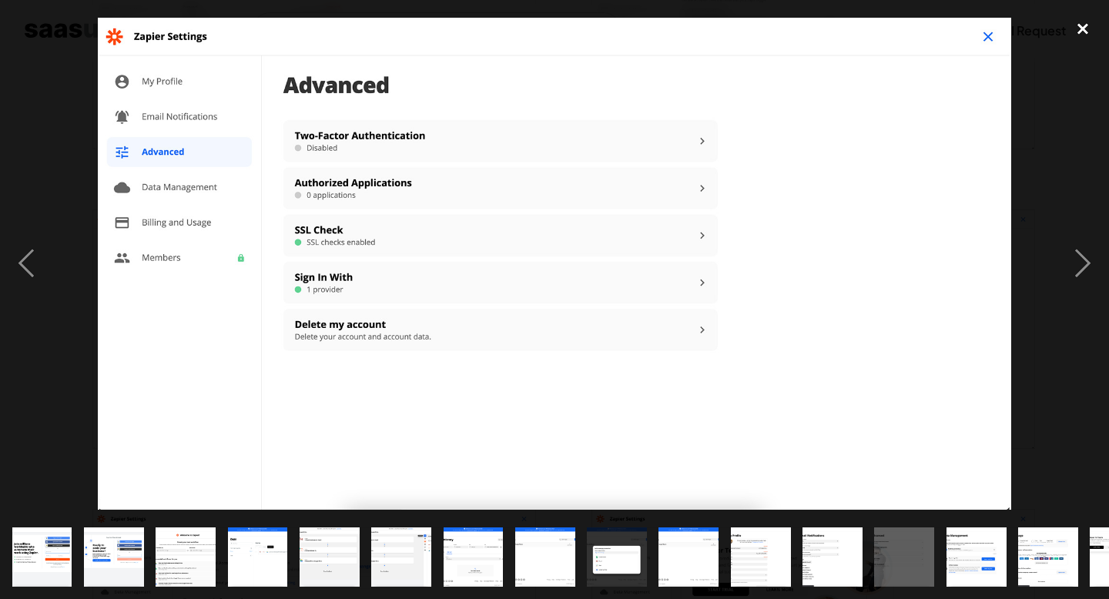
click at [1082, 32] on div "close lightbox" at bounding box center [1082, 29] width 52 height 34
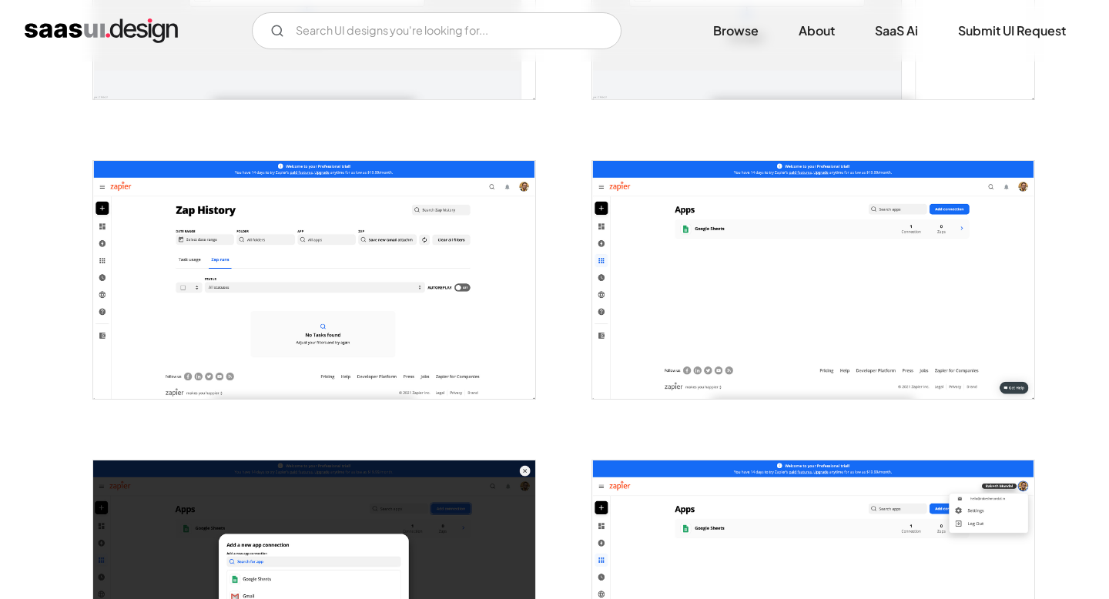
scroll to position [0, 0]
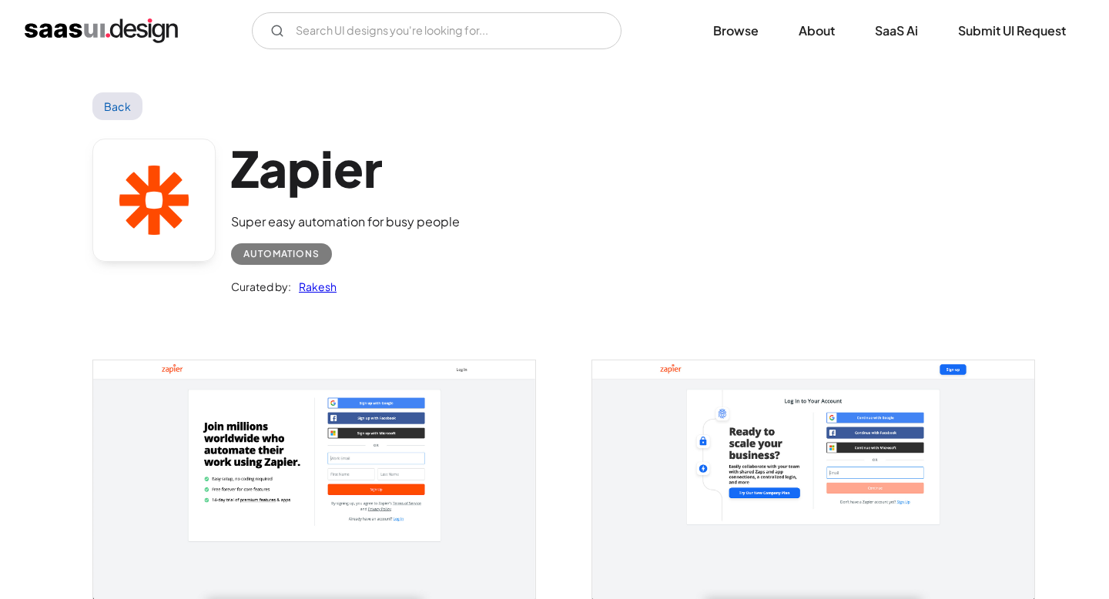
click at [119, 102] on link "Back" at bounding box center [117, 106] width 50 height 28
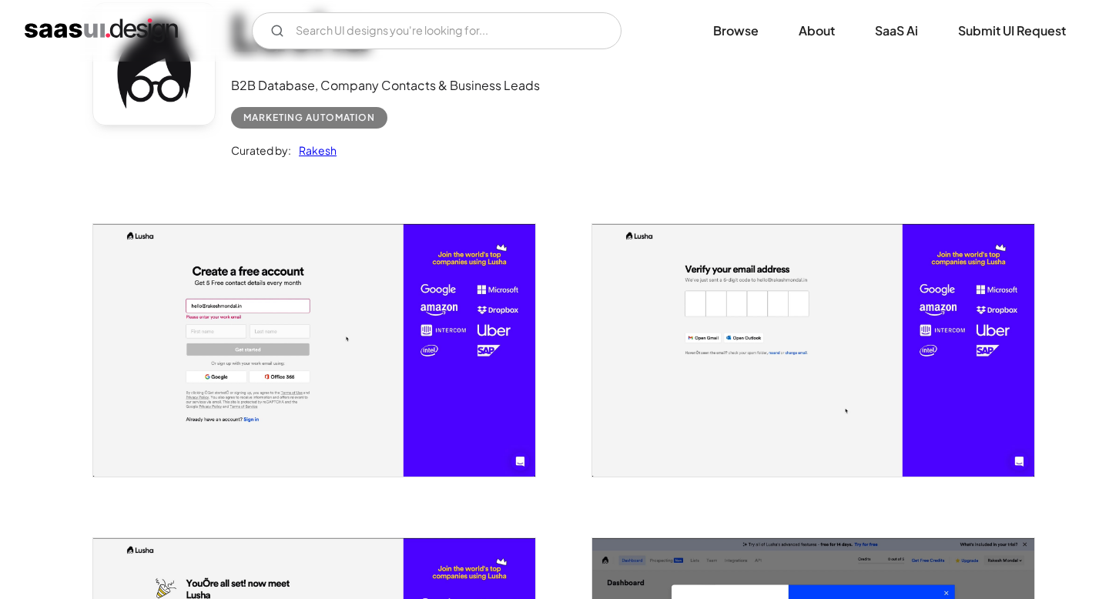
scroll to position [132, 0]
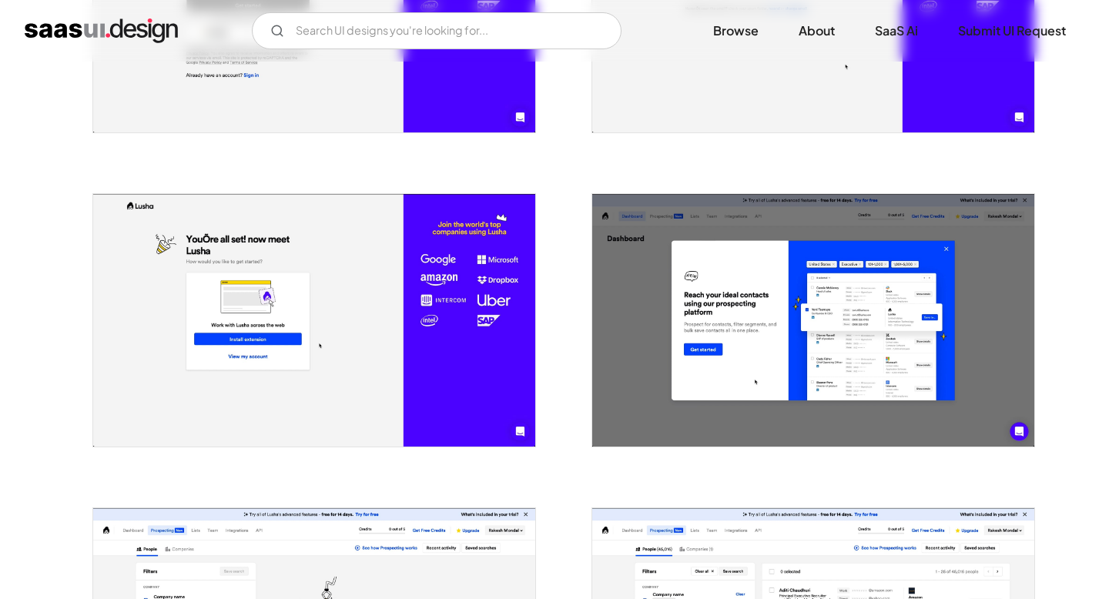
scroll to position [477, 0]
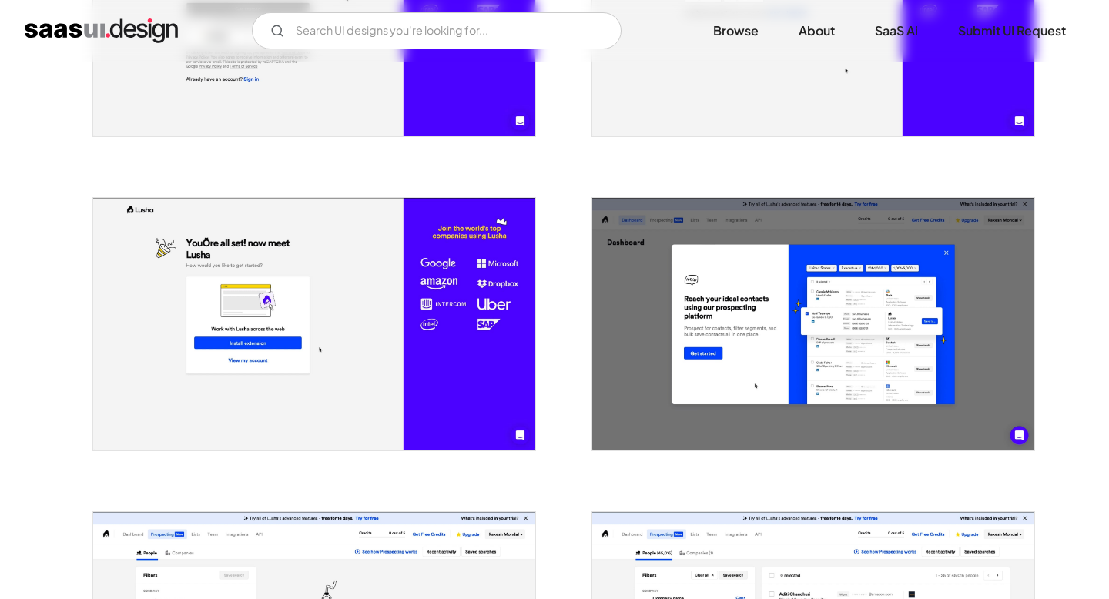
click at [921, 291] on img "open lightbox" at bounding box center [813, 324] width 442 height 253
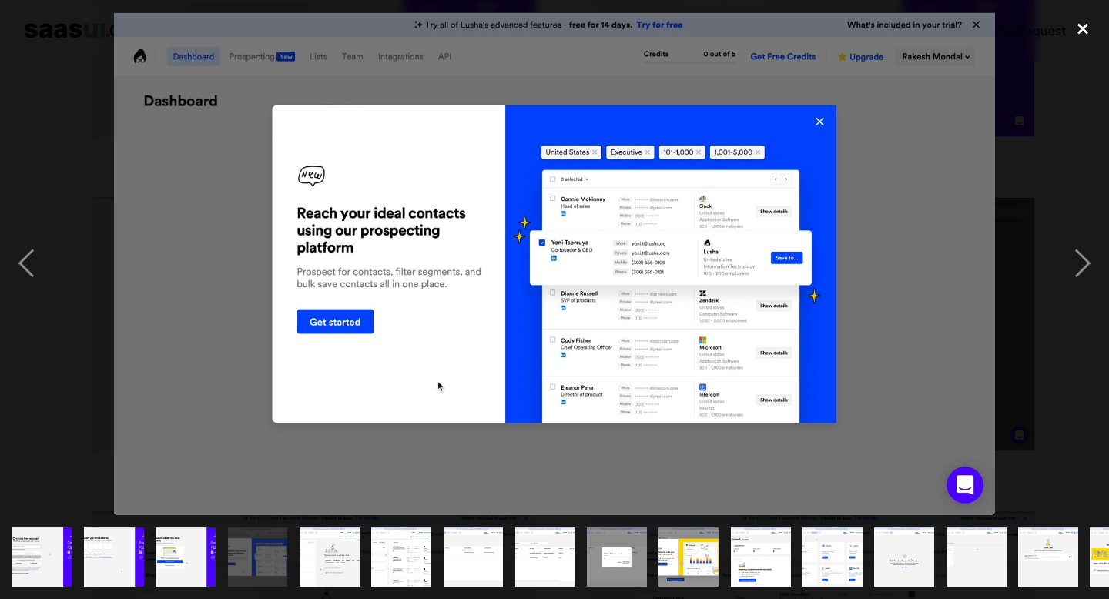
click at [1084, 28] on div "close lightbox" at bounding box center [1082, 29] width 52 height 34
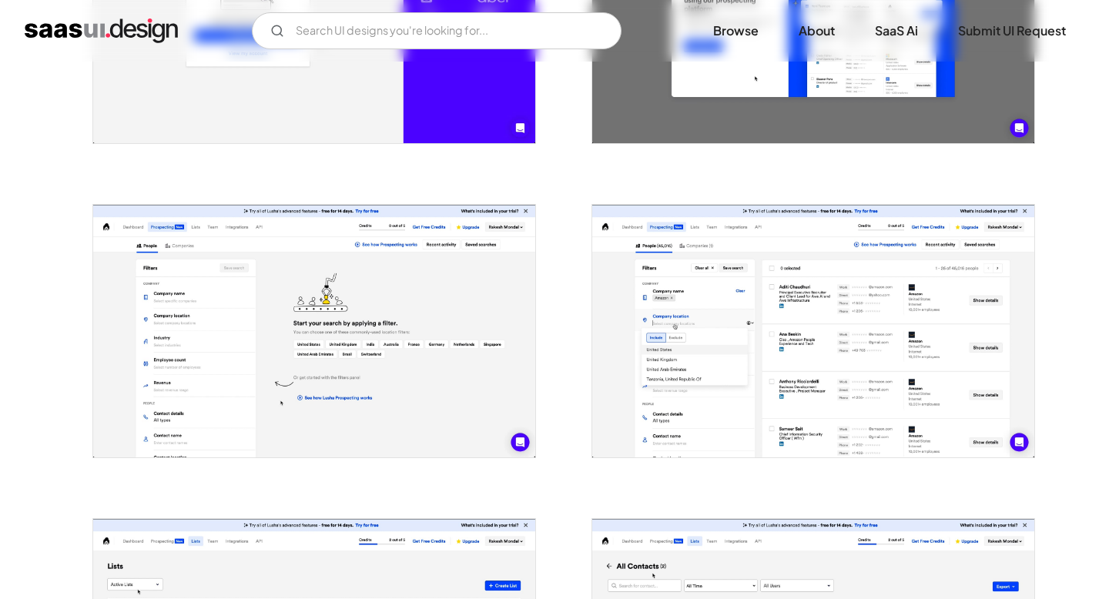
scroll to position [786, 0]
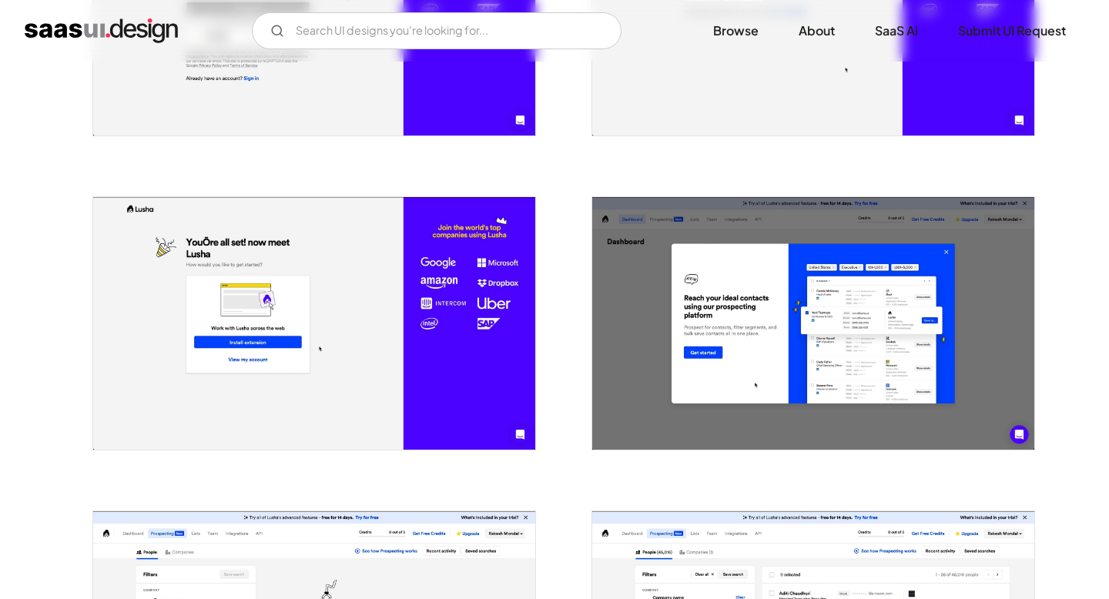
scroll to position [469, 0]
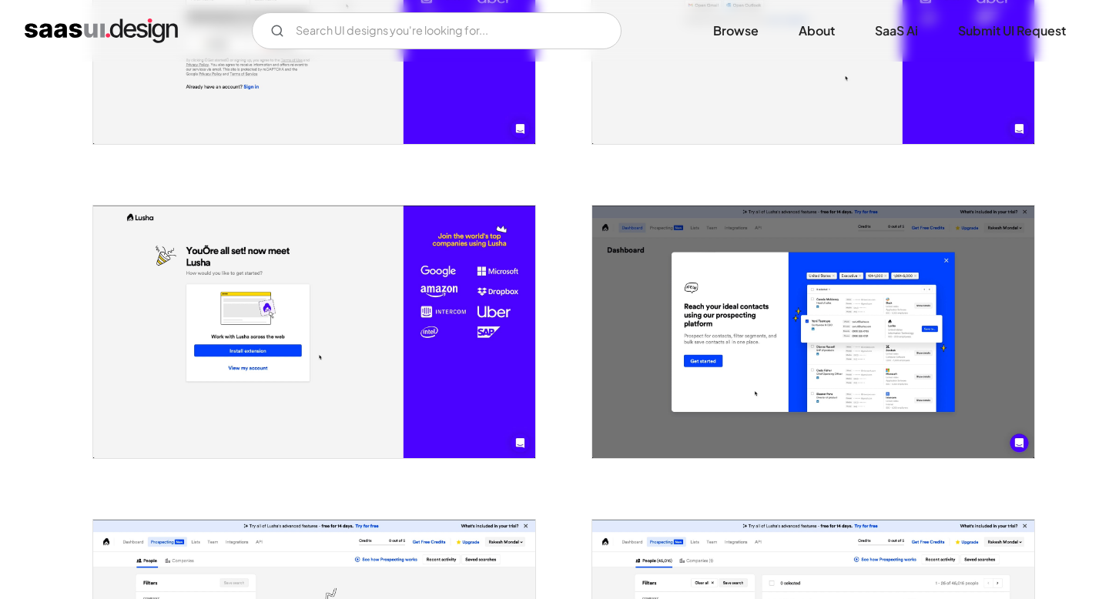
click at [867, 337] on img "open lightbox" at bounding box center [813, 332] width 442 height 253
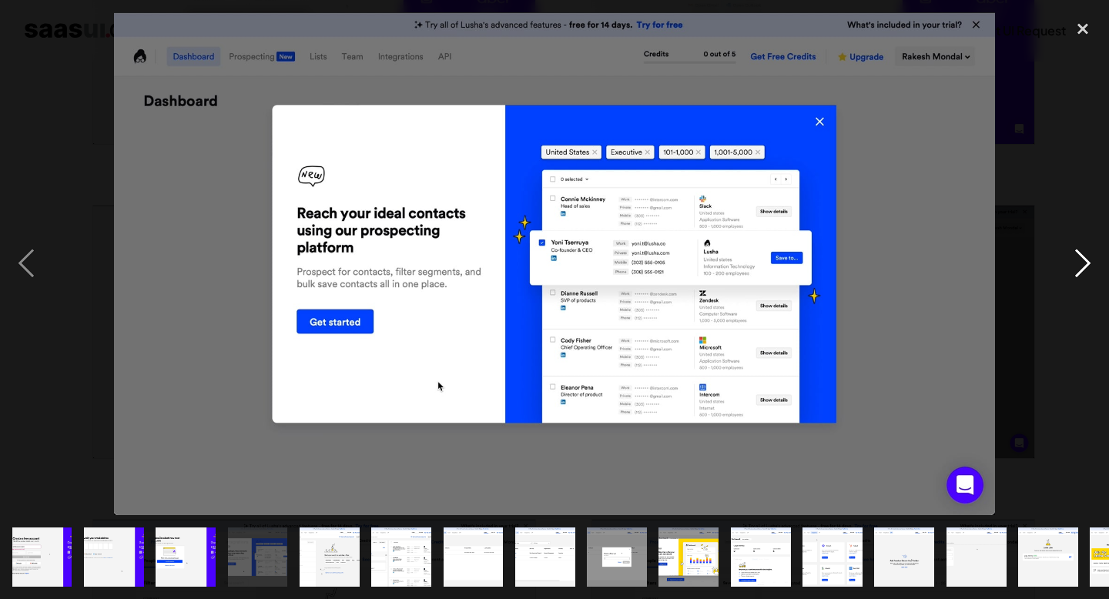
click at [1088, 260] on div "next image" at bounding box center [1082, 264] width 52 height 504
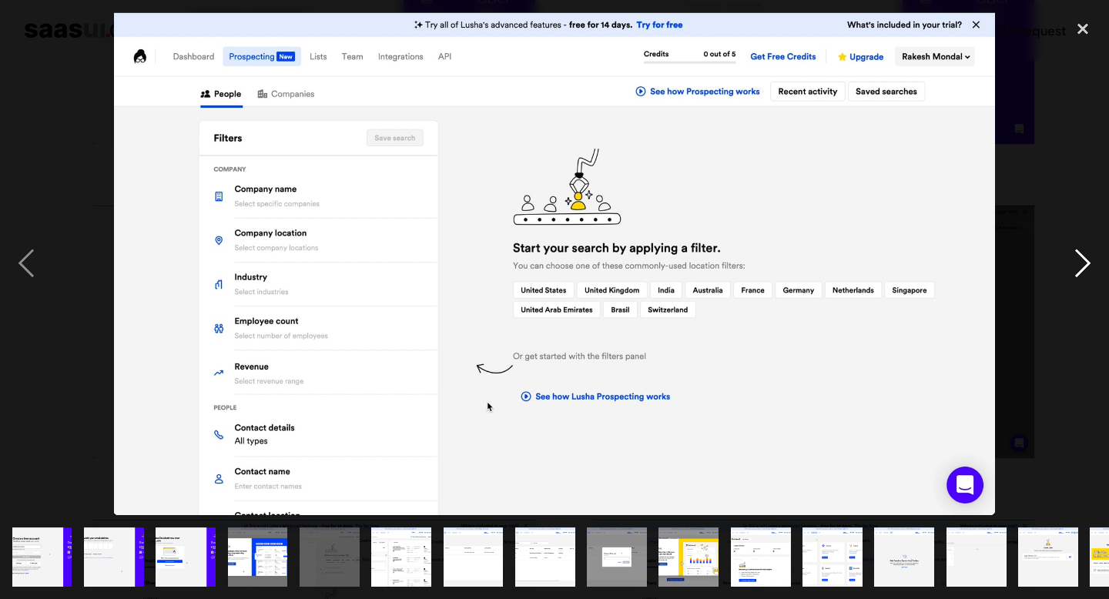
click at [1088, 260] on div "next image" at bounding box center [1082, 264] width 52 height 504
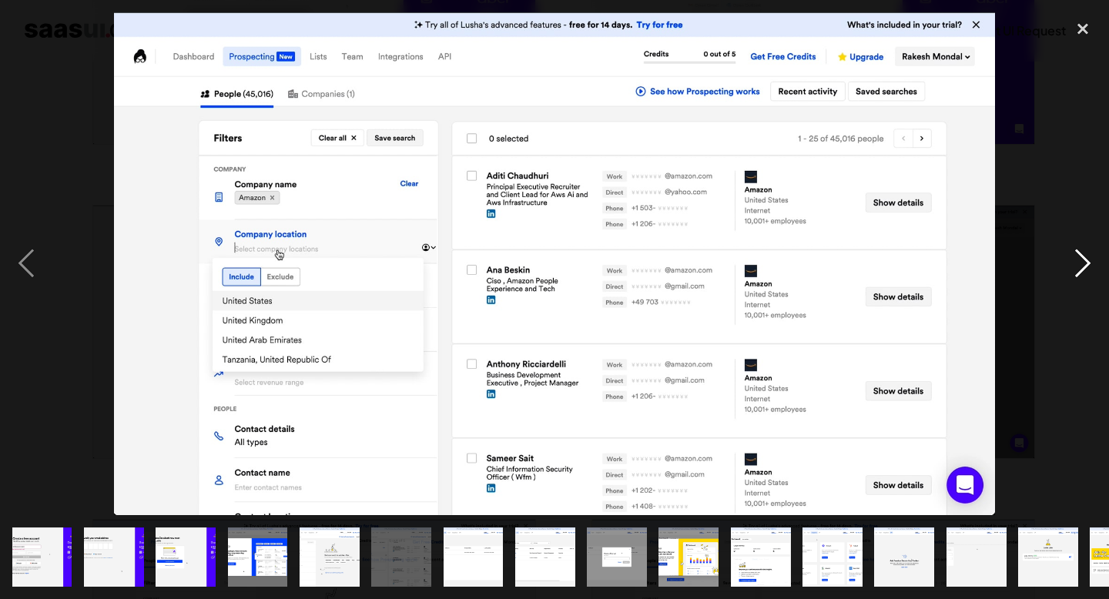
click at [1088, 260] on div "next image" at bounding box center [1082, 264] width 52 height 504
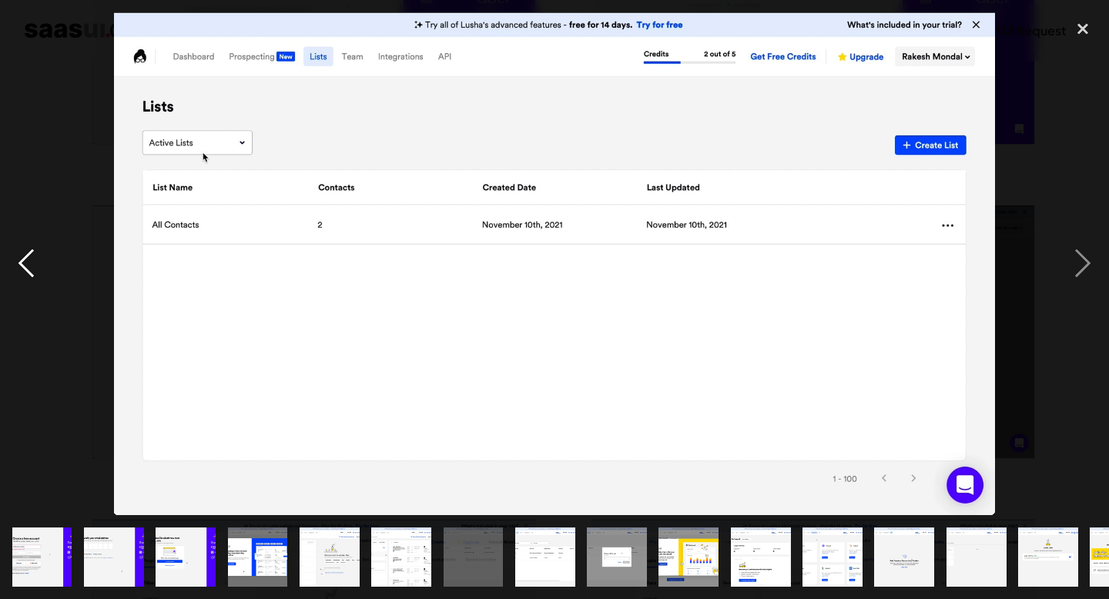
click at [25, 261] on div "previous image" at bounding box center [26, 264] width 52 height 504
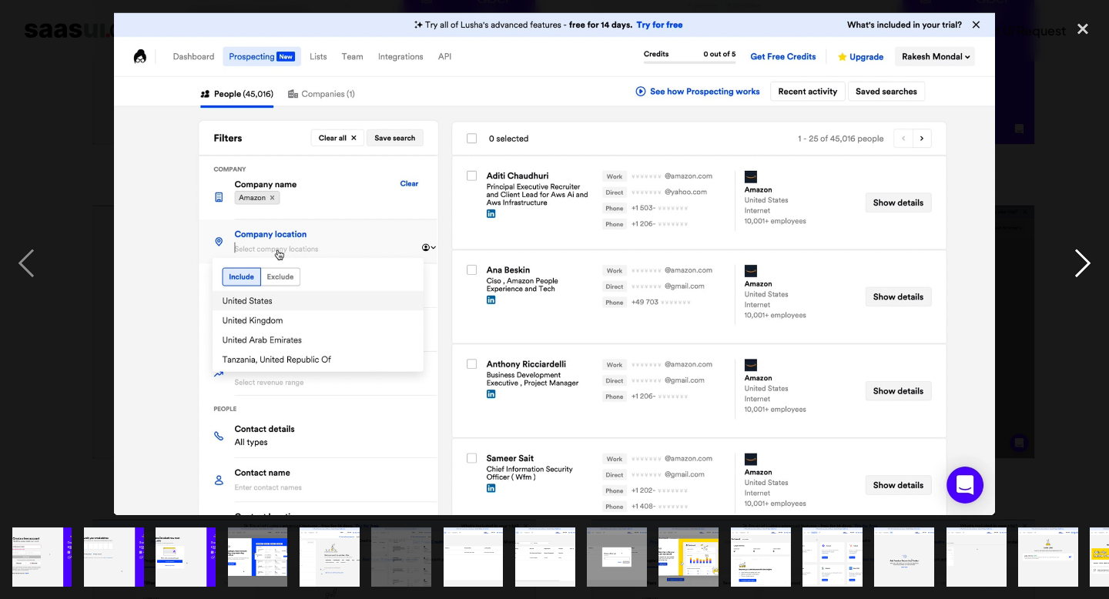
click at [1085, 263] on div "next image" at bounding box center [1082, 264] width 52 height 504
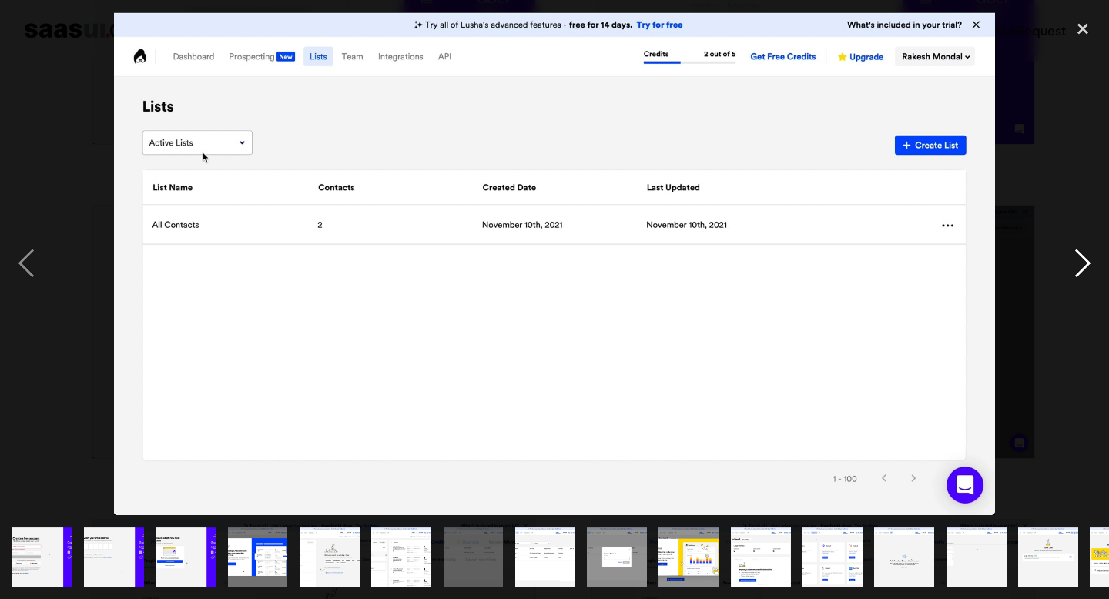
click at [1085, 263] on div "next image" at bounding box center [1082, 264] width 52 height 504
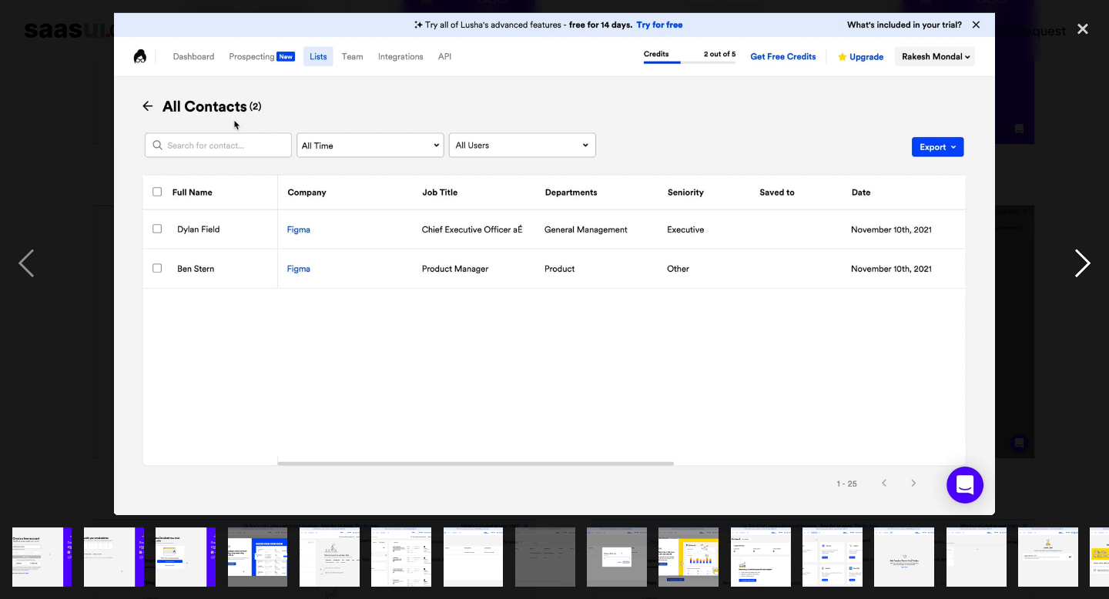
click at [1085, 263] on div "next image" at bounding box center [1082, 264] width 52 height 504
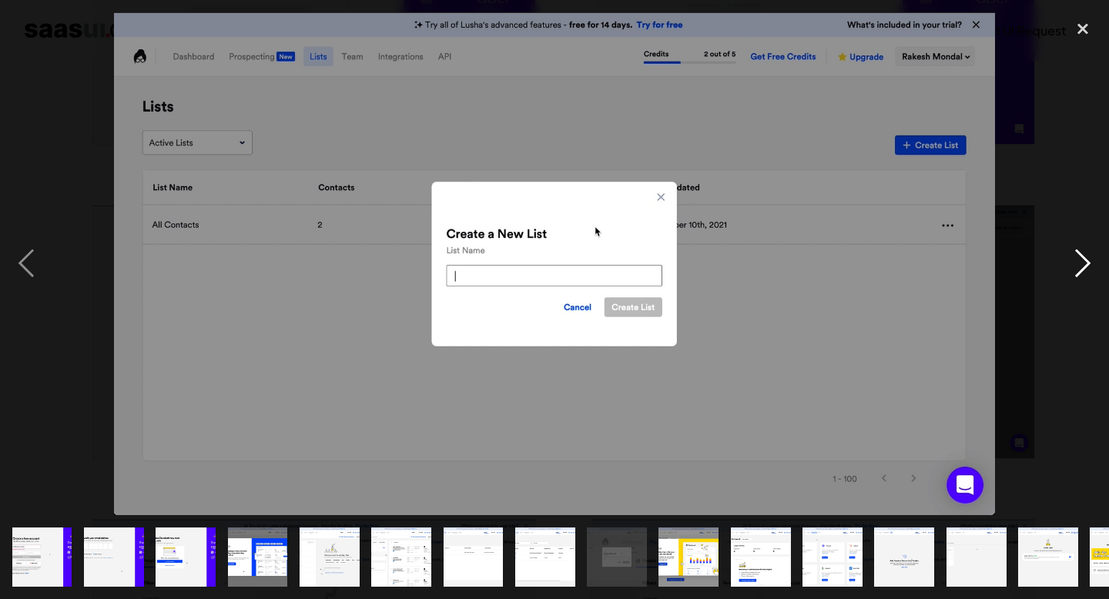
click at [1085, 263] on div "next image" at bounding box center [1082, 264] width 52 height 504
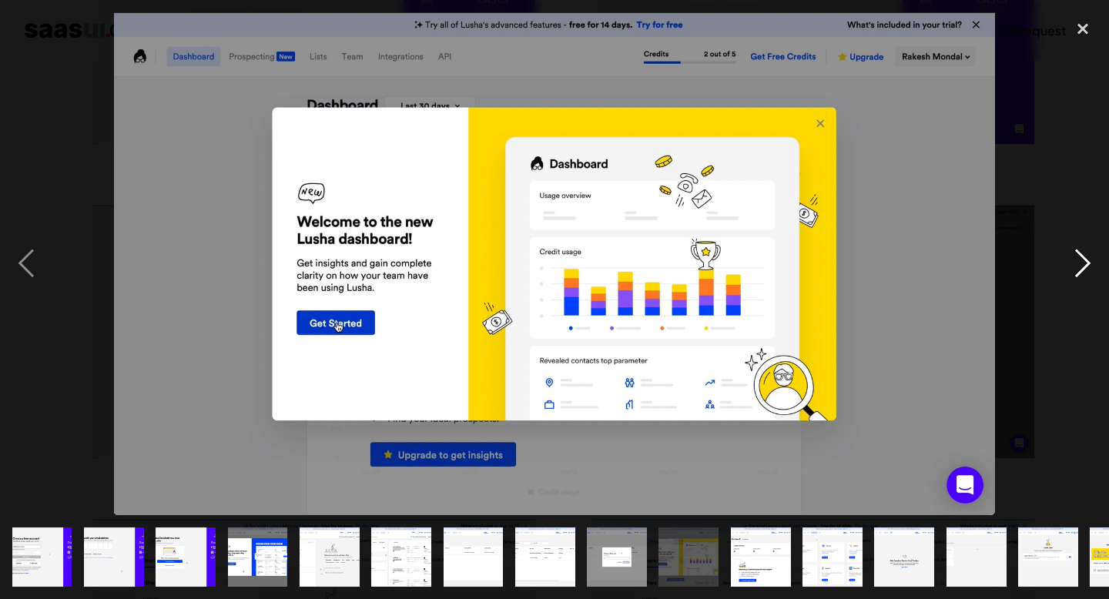
click at [1085, 263] on div "next image" at bounding box center [1082, 264] width 52 height 504
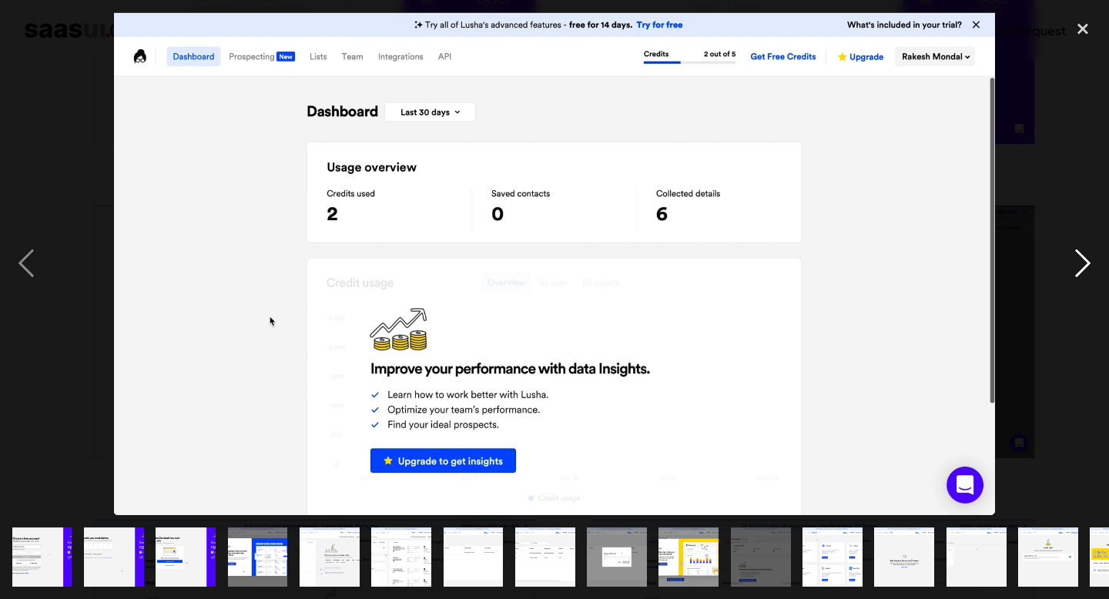
click at [1085, 263] on div "next image" at bounding box center [1082, 264] width 52 height 504
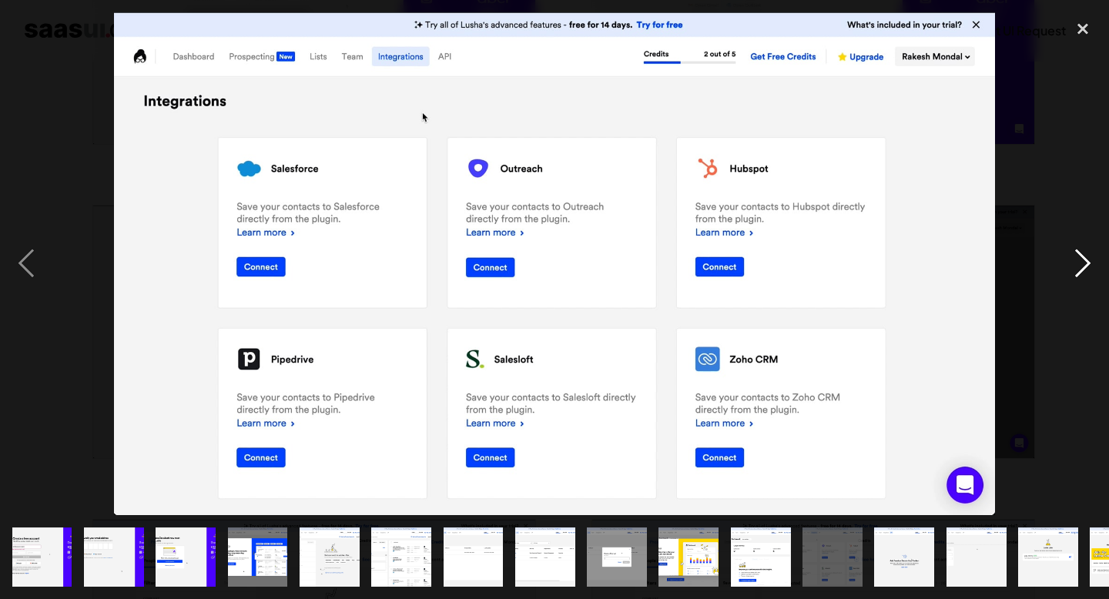
click at [1085, 263] on div "next image" at bounding box center [1082, 264] width 52 height 504
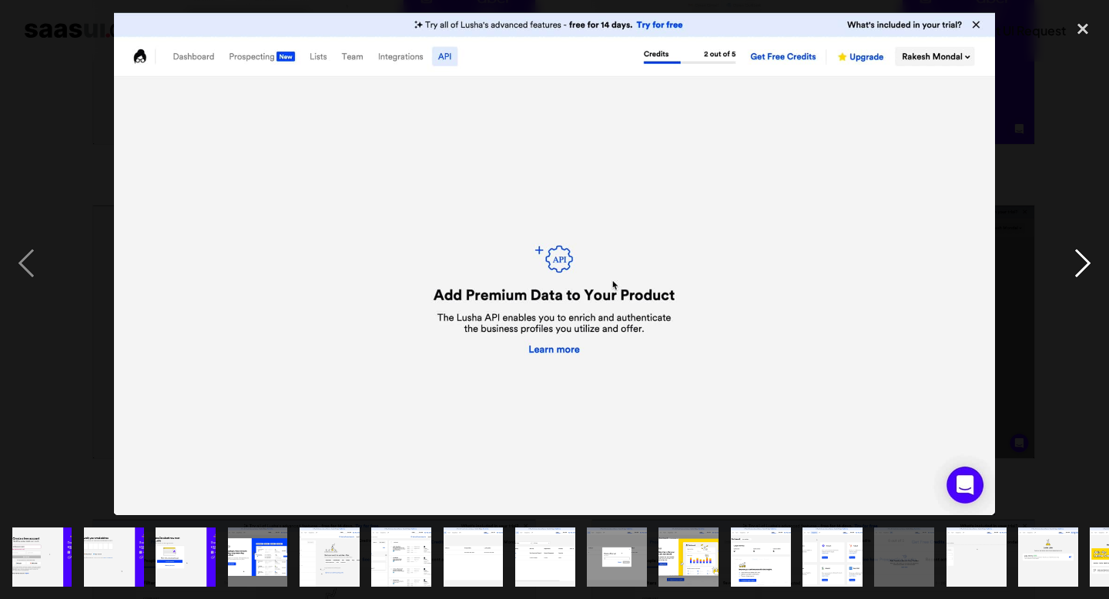
click at [1085, 263] on div "next image" at bounding box center [1082, 264] width 52 height 504
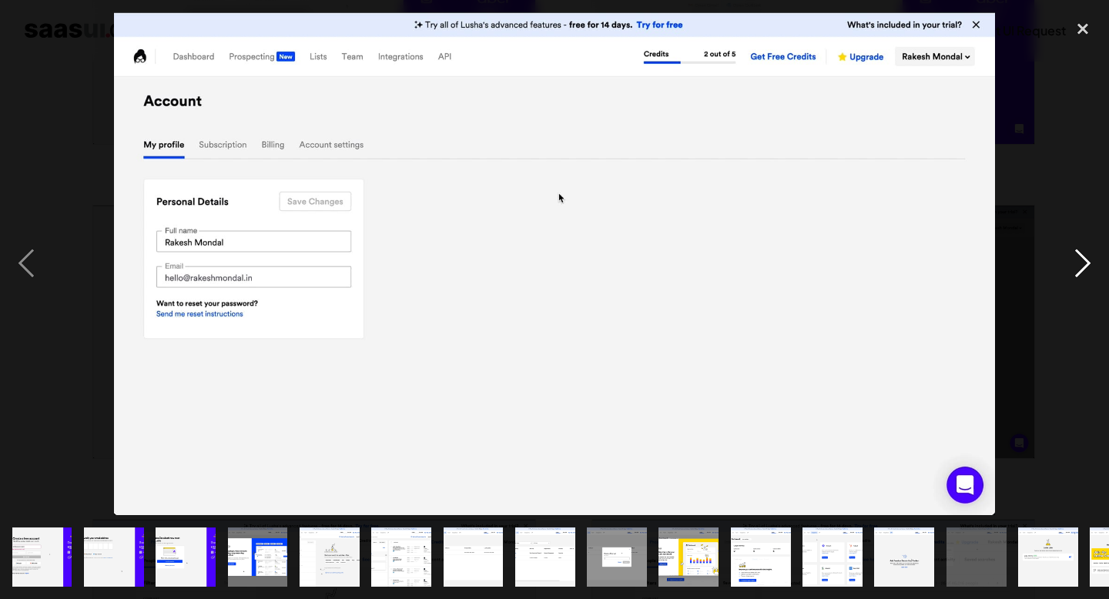
click at [1085, 263] on div "next image" at bounding box center [1082, 264] width 52 height 504
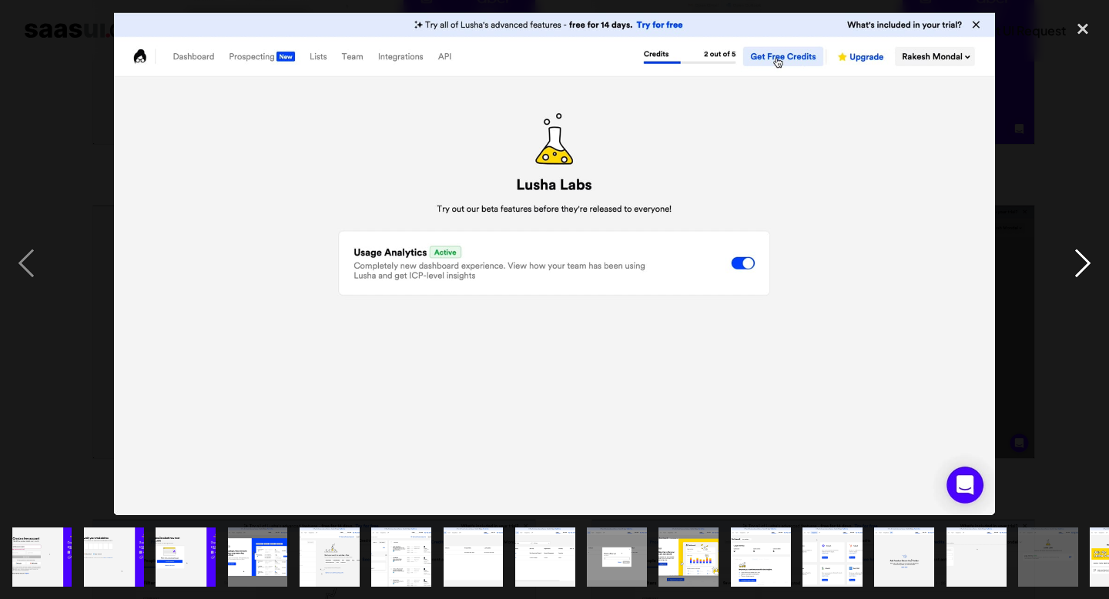
click at [1085, 263] on div "next image" at bounding box center [1082, 264] width 52 height 504
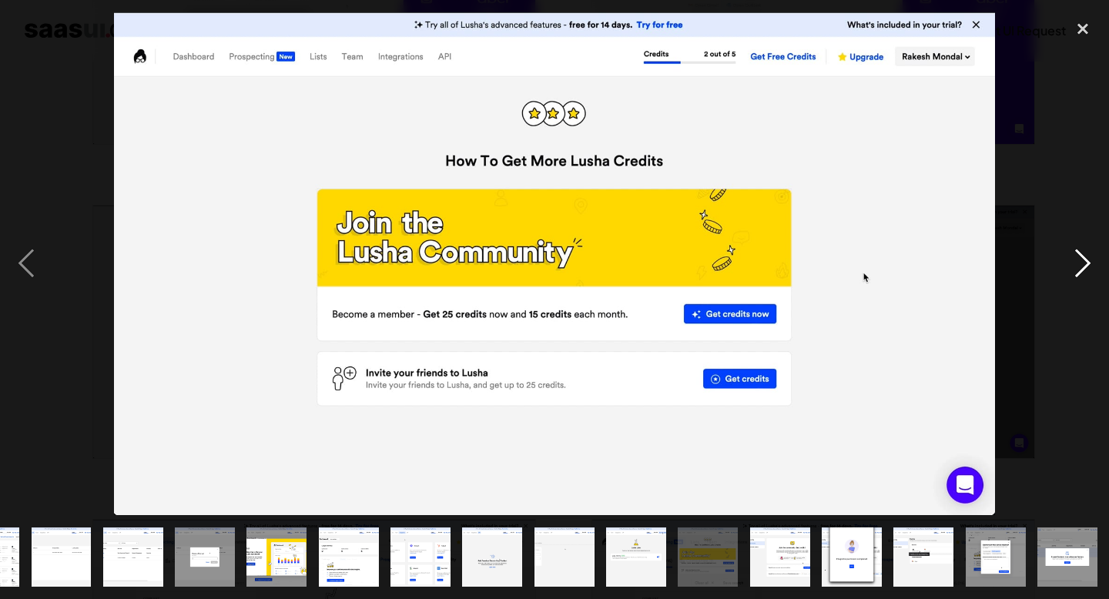
scroll to position [0, 413]
click at [1085, 263] on div "next image" at bounding box center [1082, 264] width 52 height 504
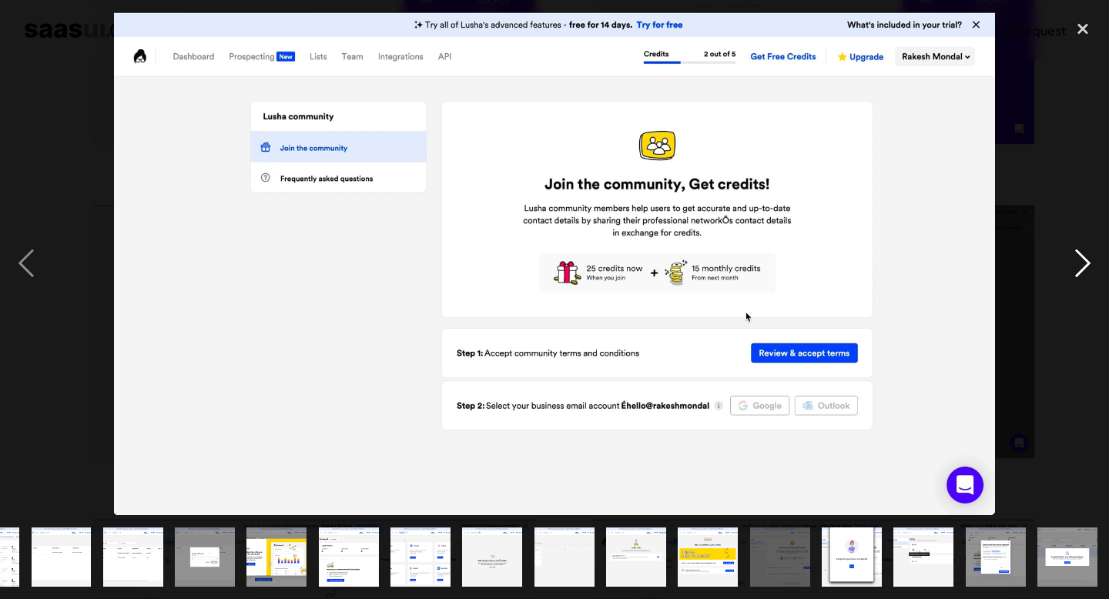
click at [1085, 263] on div "next image" at bounding box center [1082, 264] width 52 height 504
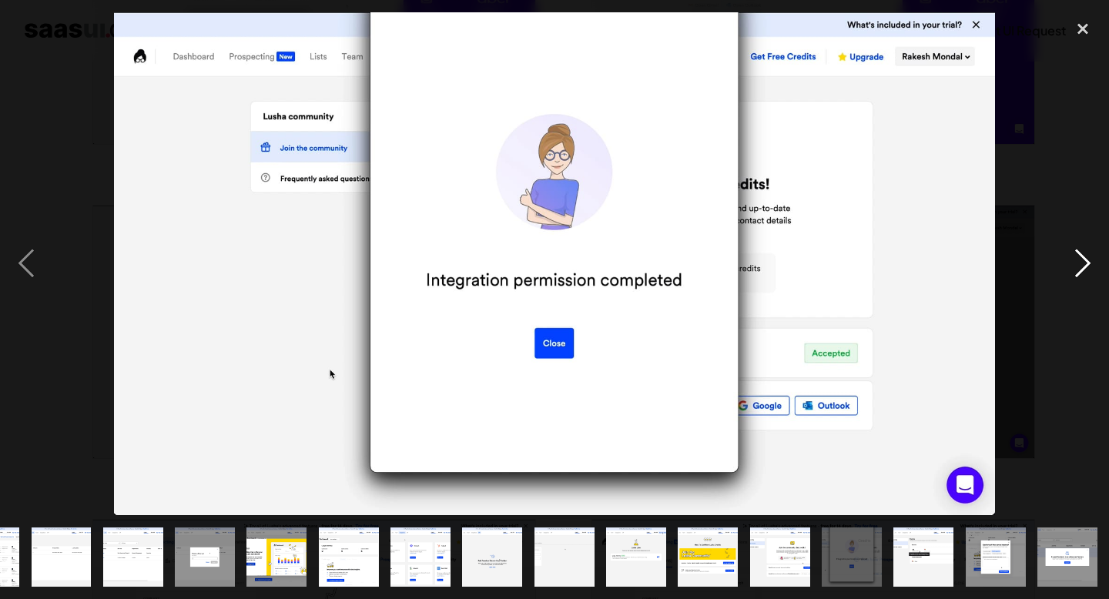
click at [1085, 263] on div "next image" at bounding box center [1082, 264] width 52 height 504
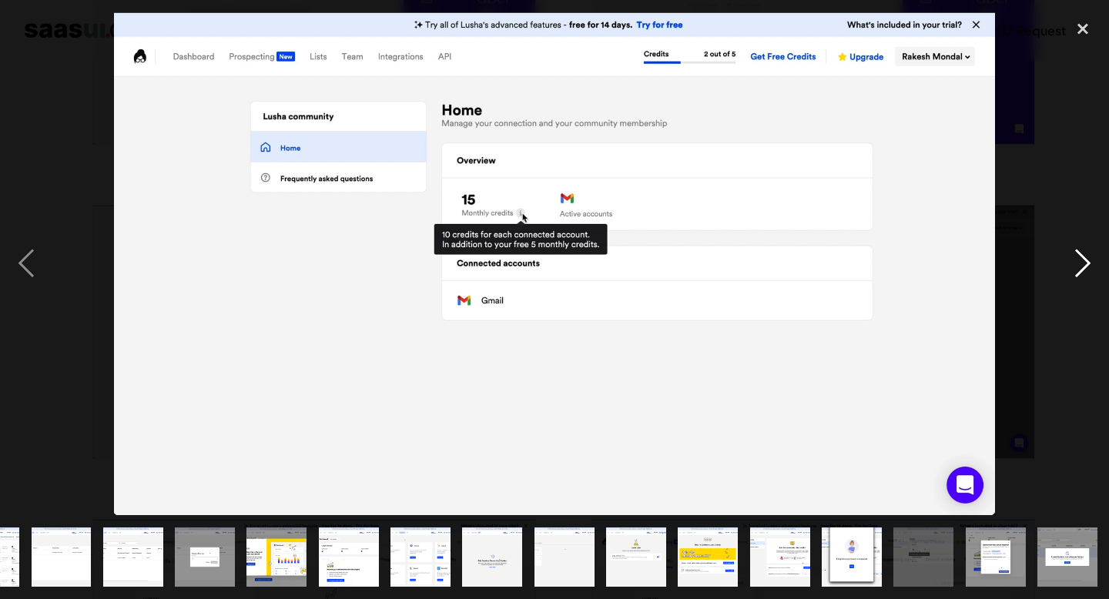
click at [1085, 263] on div "next image" at bounding box center [1082, 264] width 52 height 504
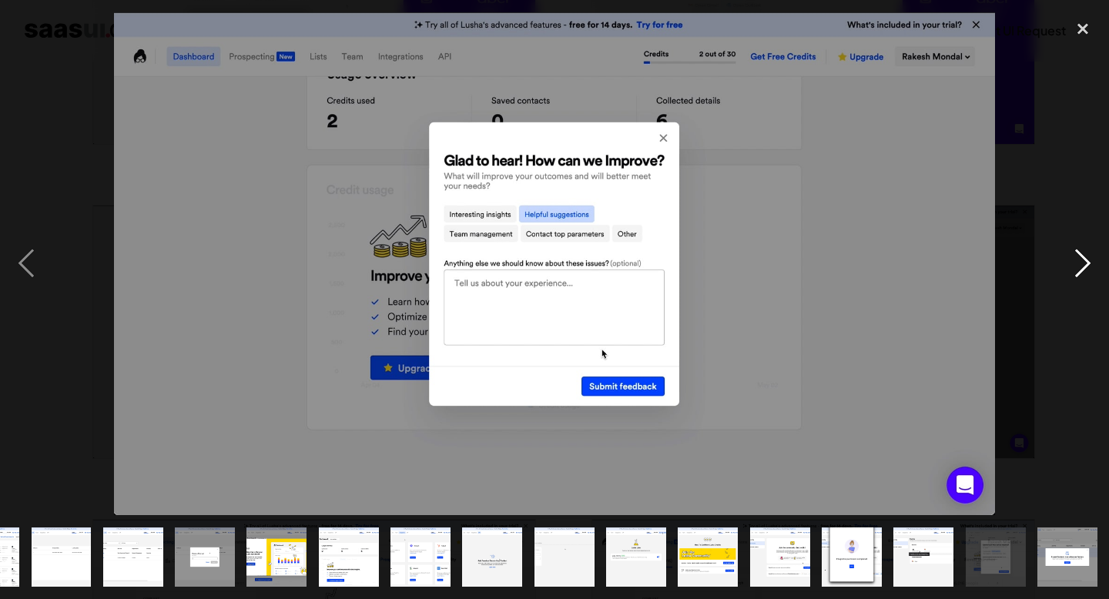
click at [1085, 263] on div "next image" at bounding box center [1082, 264] width 52 height 504
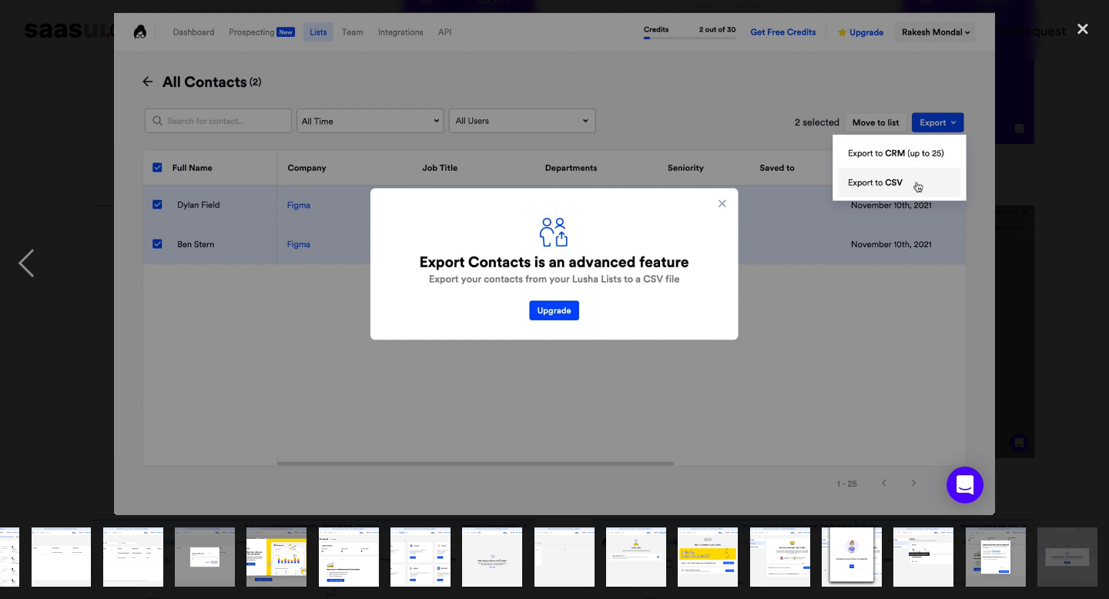
click at [1085, 263] on div "next image" at bounding box center [1082, 264] width 52 height 504
click at [1081, 28] on div "close lightbox" at bounding box center [1082, 29] width 52 height 34
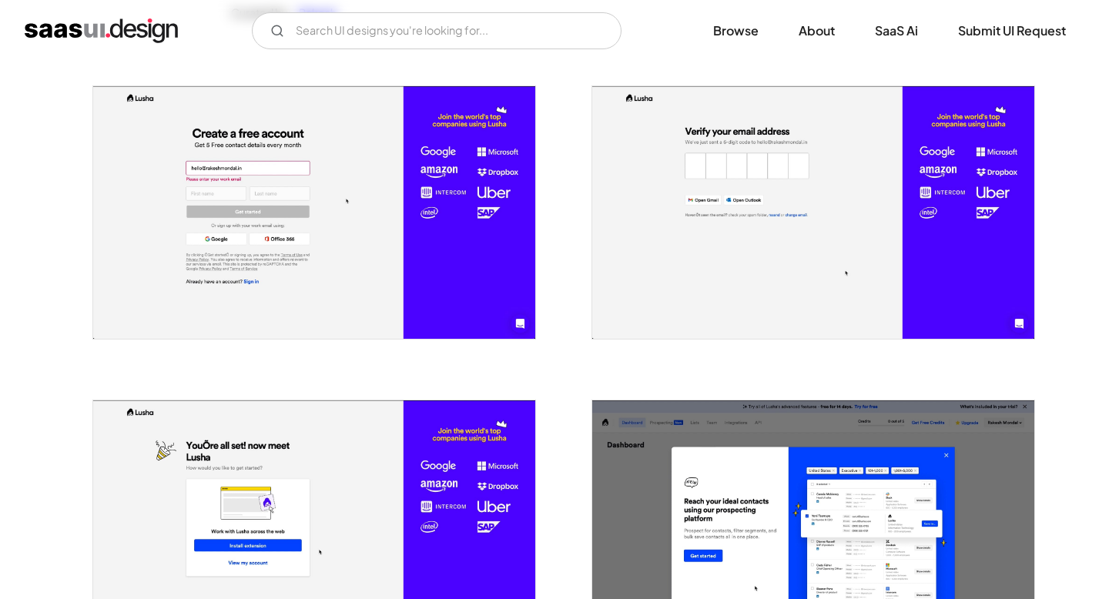
scroll to position [0, 0]
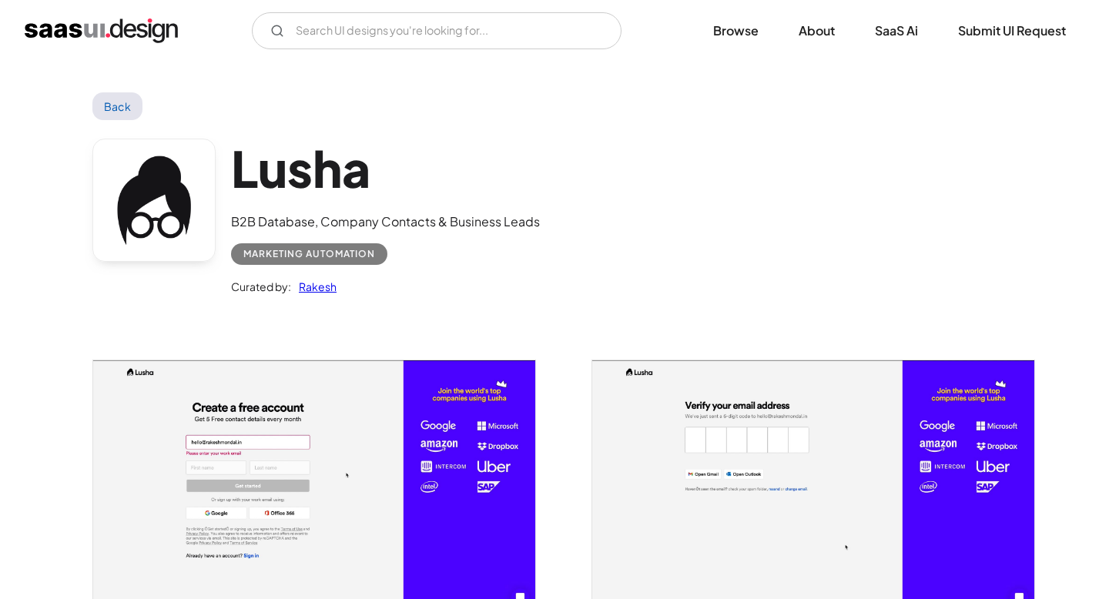
click at [111, 103] on link "Back" at bounding box center [117, 106] width 50 height 28
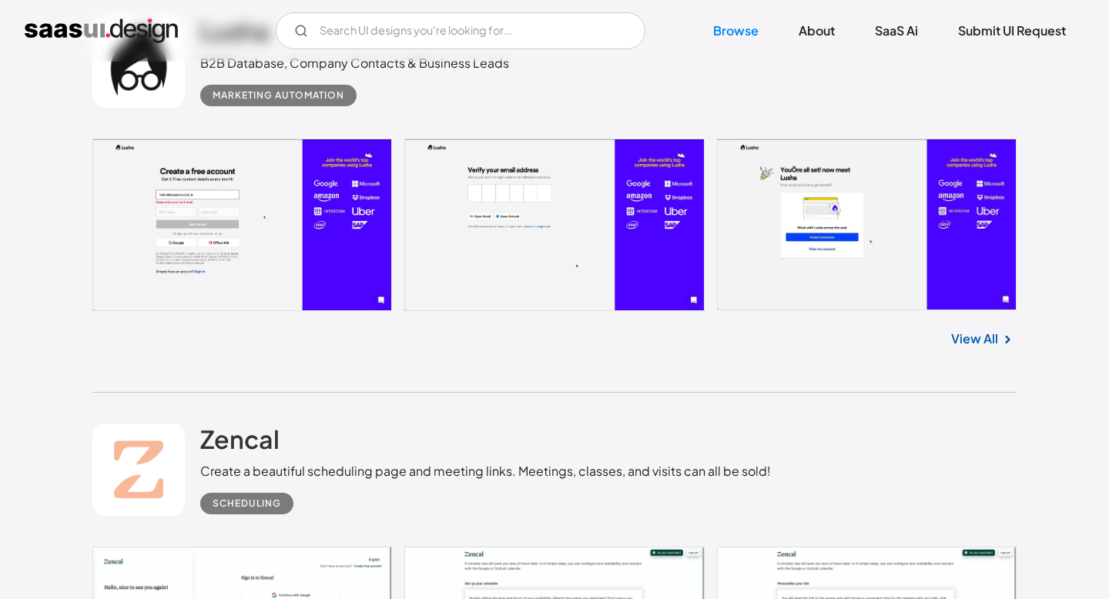
scroll to position [8971, 0]
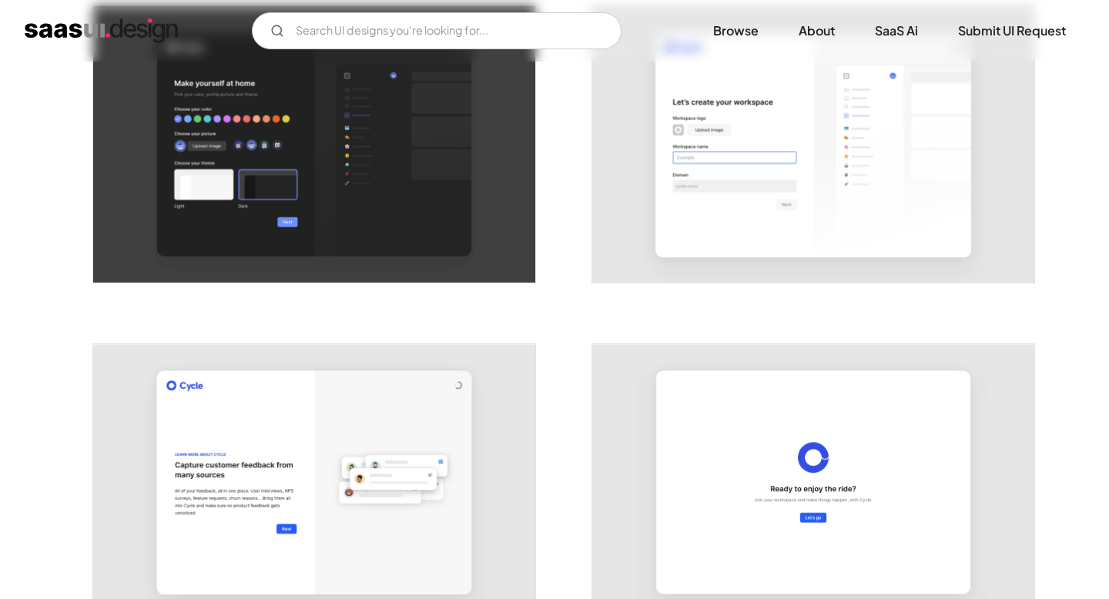
scroll to position [1032, 0]
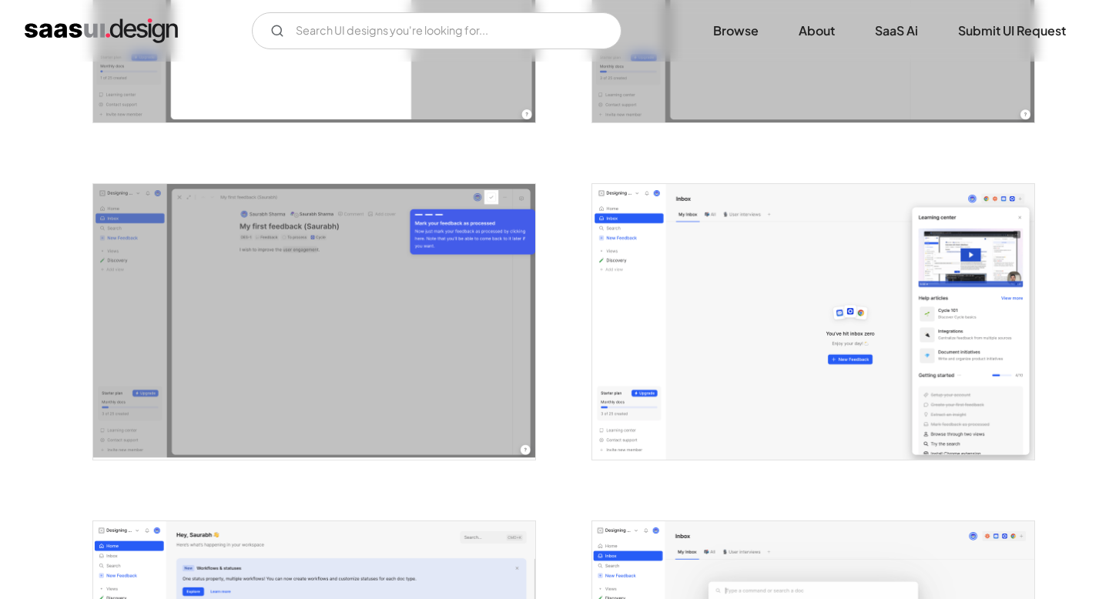
scroll to position [2538, 0]
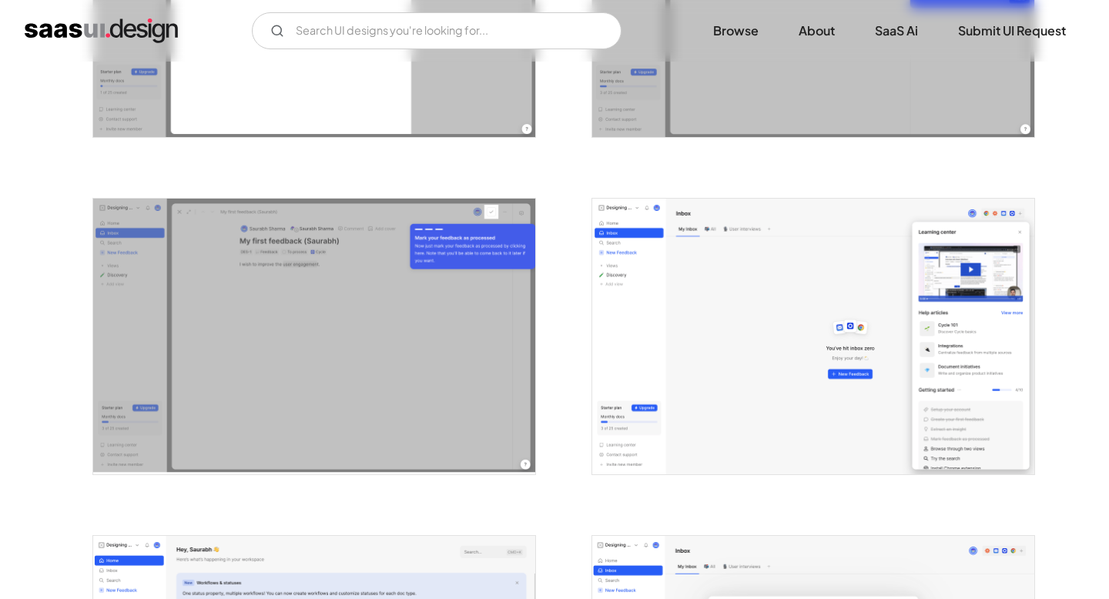
scroll to position [2531, 0]
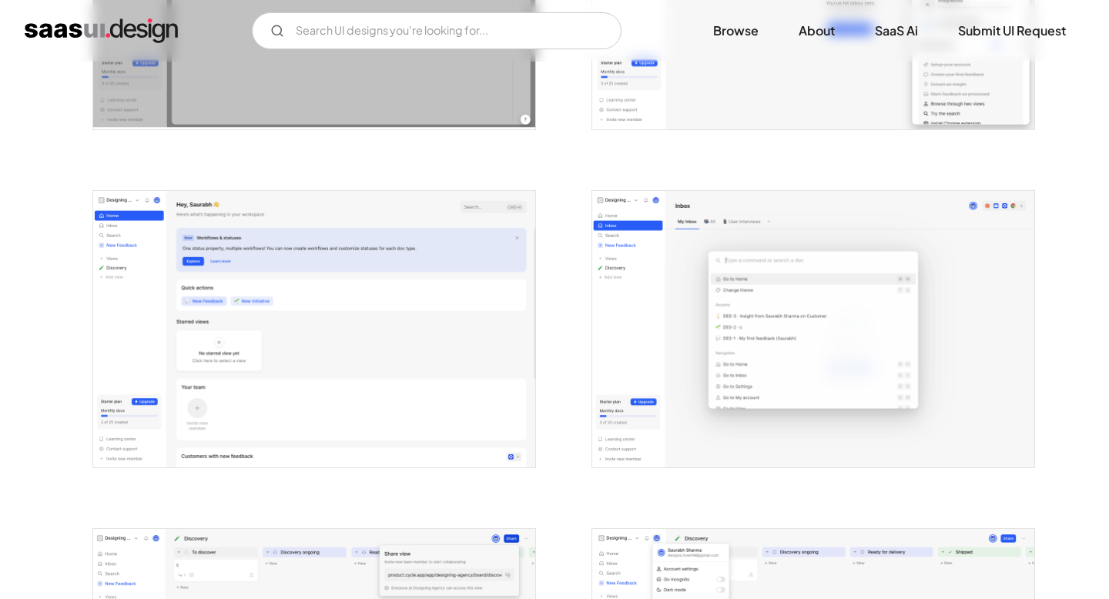
scroll to position [2873, 0]
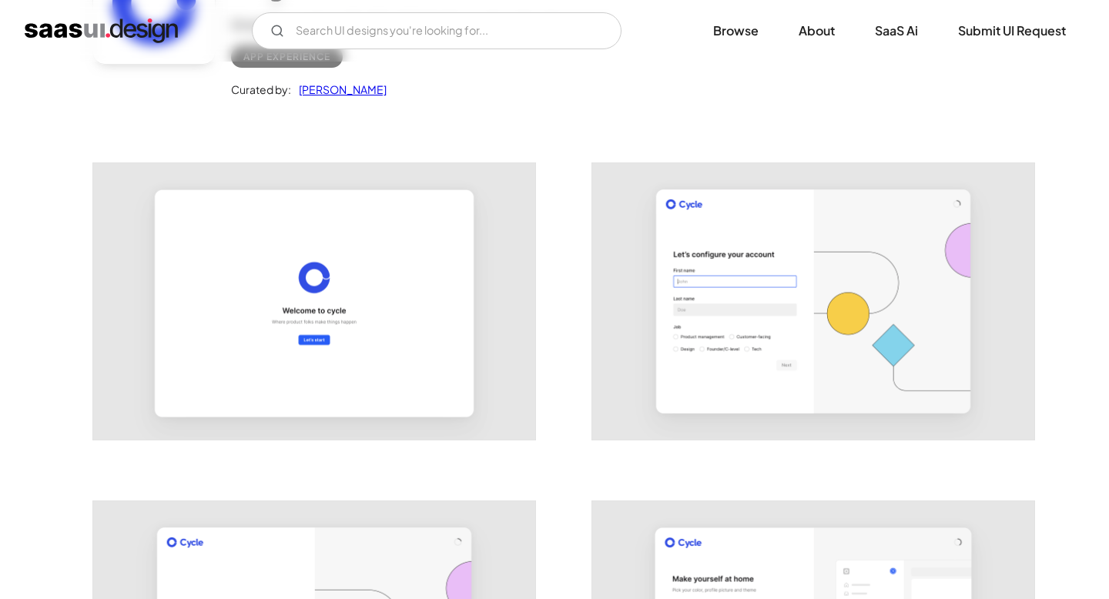
scroll to position [0, 0]
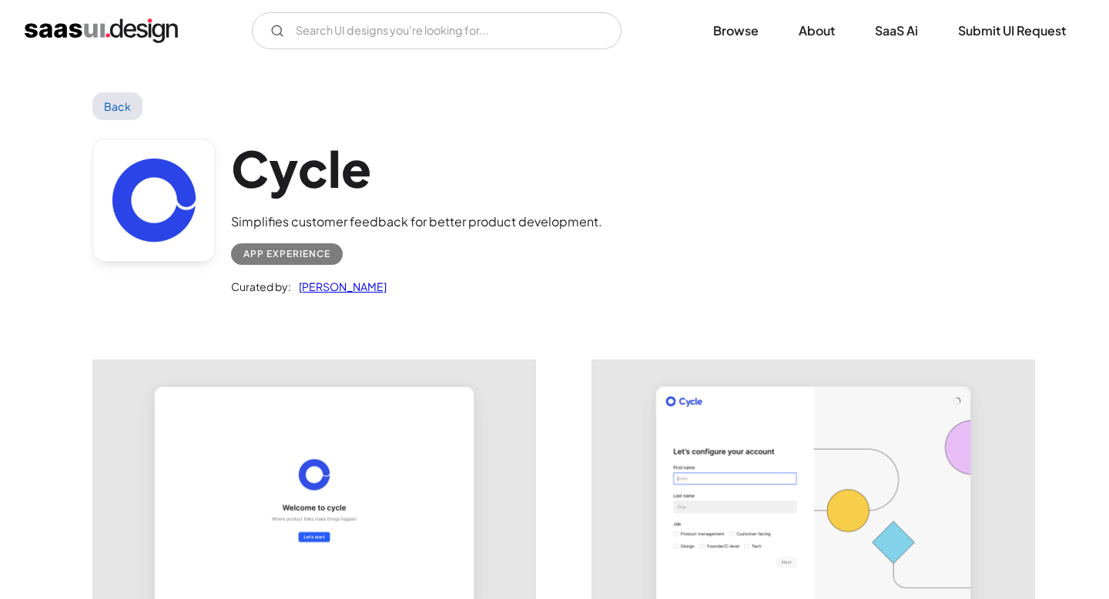
click at [109, 94] on link "Back" at bounding box center [117, 106] width 50 height 28
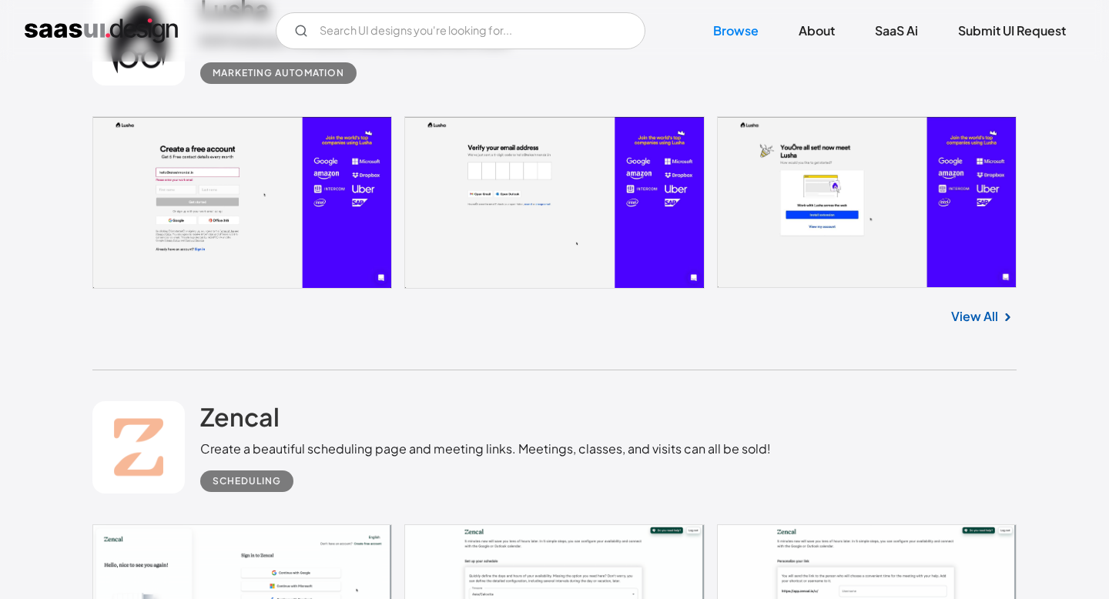
scroll to position [9015, 0]
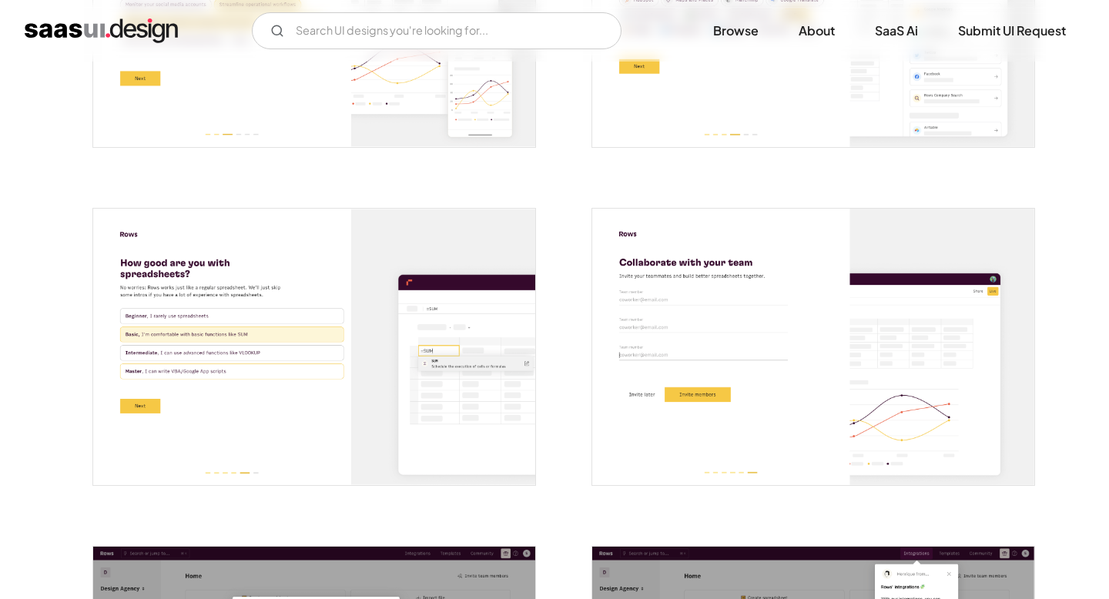
scroll to position [1171, 0]
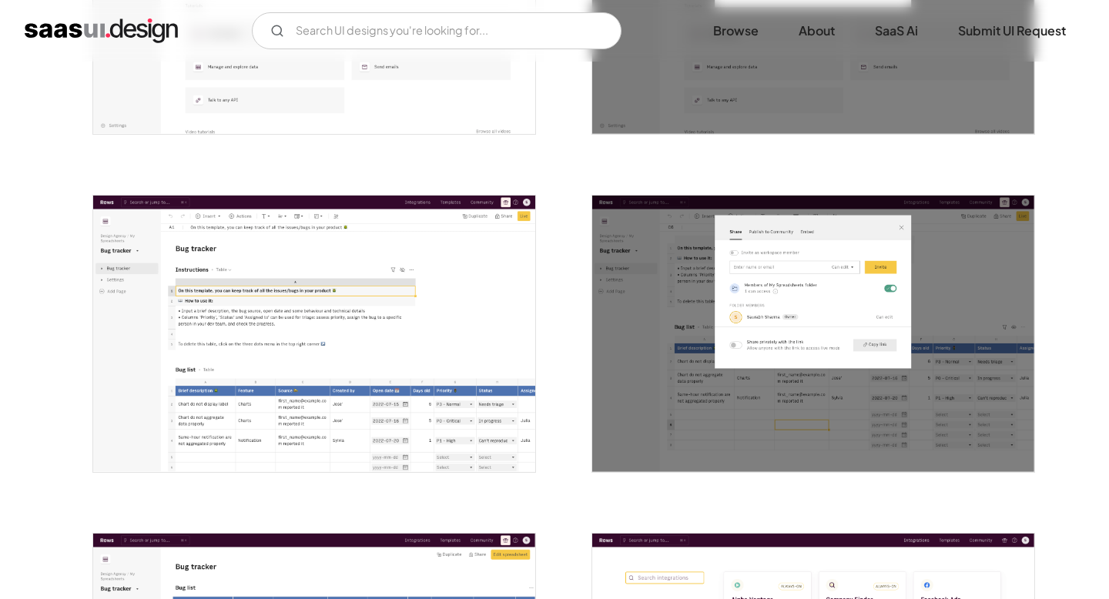
scroll to position [2197, 0]
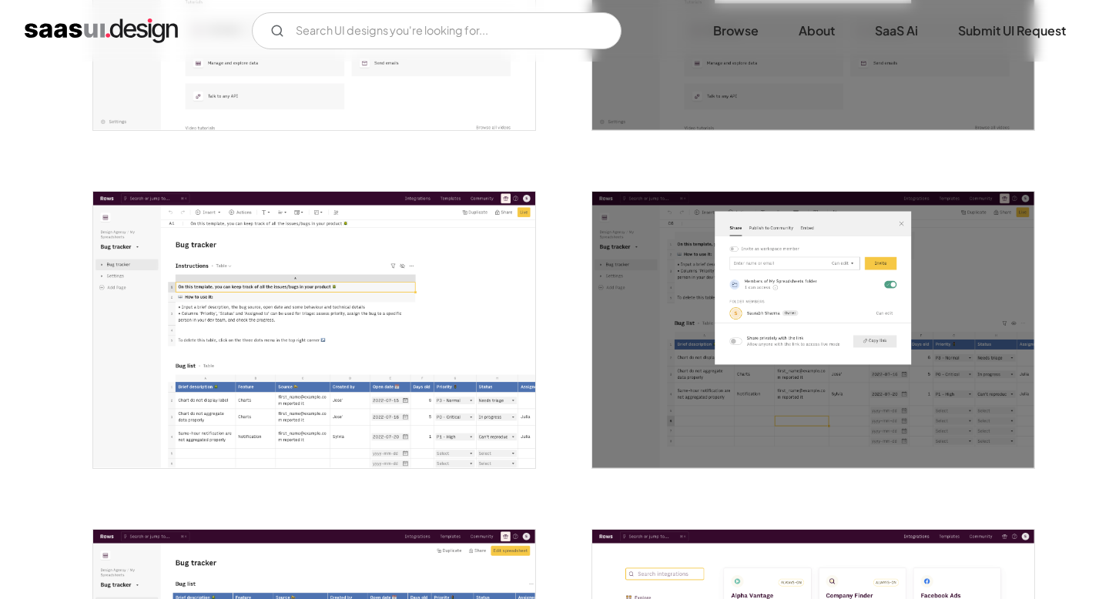
click at [559, 334] on div at bounding box center [554, 152] width 924 height 4056
click at [558, 334] on div at bounding box center [554, 152] width 924 height 4056
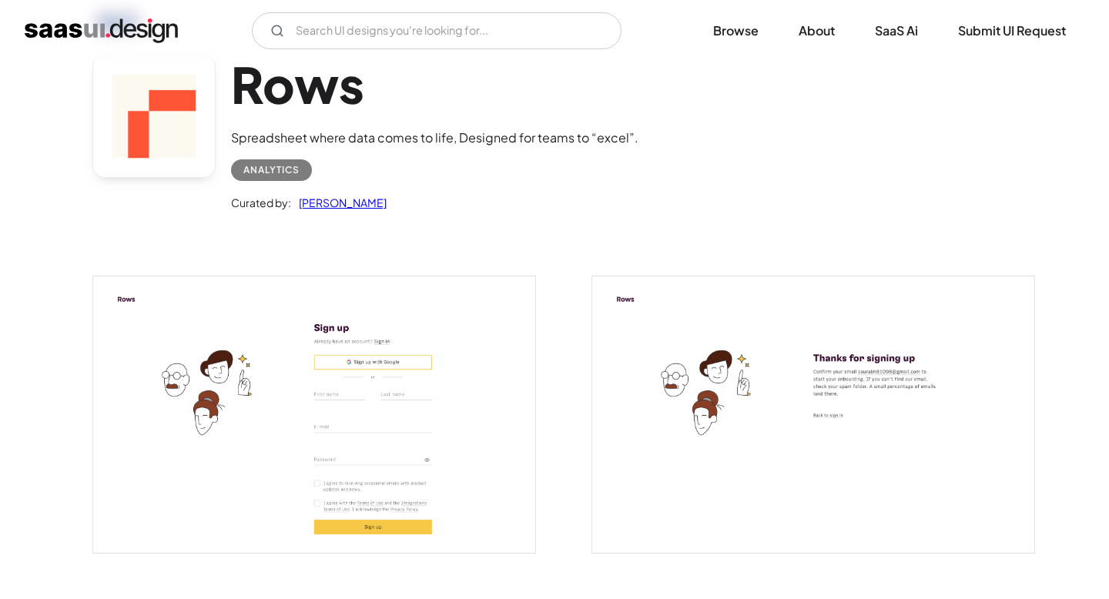
scroll to position [0, 0]
